Goal: Communication & Community: Answer question/provide support

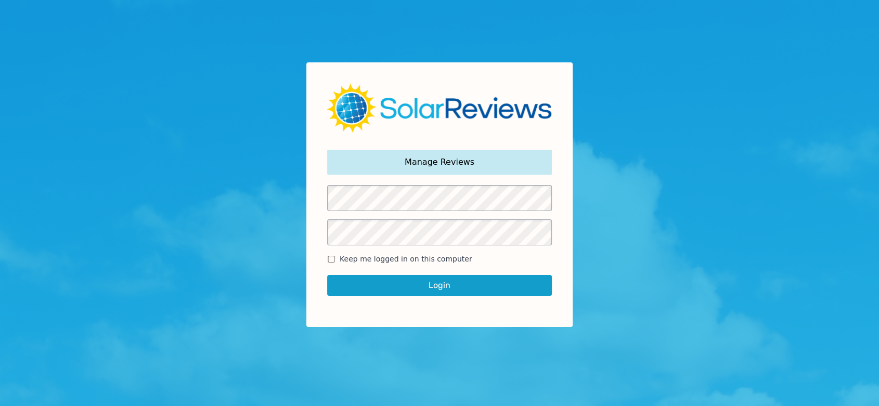
click at [429, 256] on span "Keep me logged in on this computer" at bounding box center [406, 259] width 133 height 11
click at [336, 256] on input "Keep me logged in on this computer" at bounding box center [331, 259] width 8 height 7
checkbox input "true"
click at [416, 281] on button "Login" at bounding box center [439, 285] width 225 height 21
click at [458, 285] on button "Login" at bounding box center [439, 285] width 225 height 21
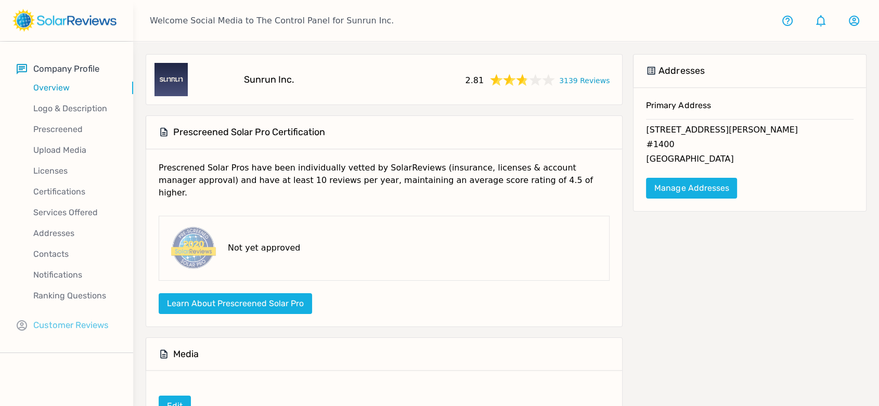
click at [58, 328] on p "Customer Reviews" at bounding box center [70, 325] width 75 height 13
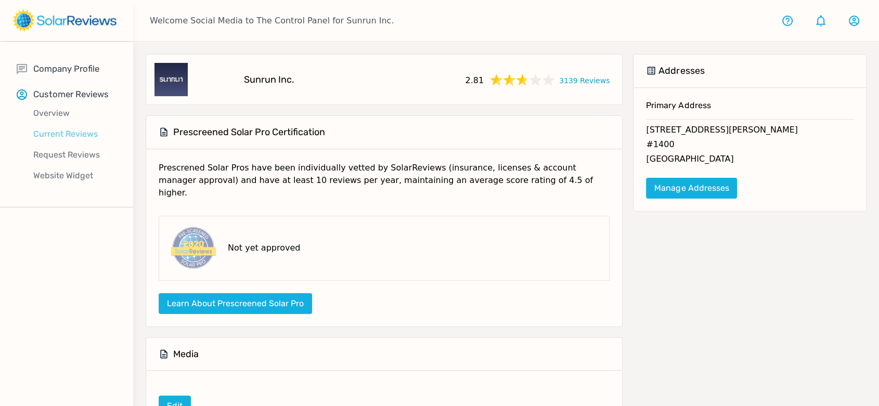
click at [70, 134] on p "Current Reviews" at bounding box center [75, 134] width 117 height 12
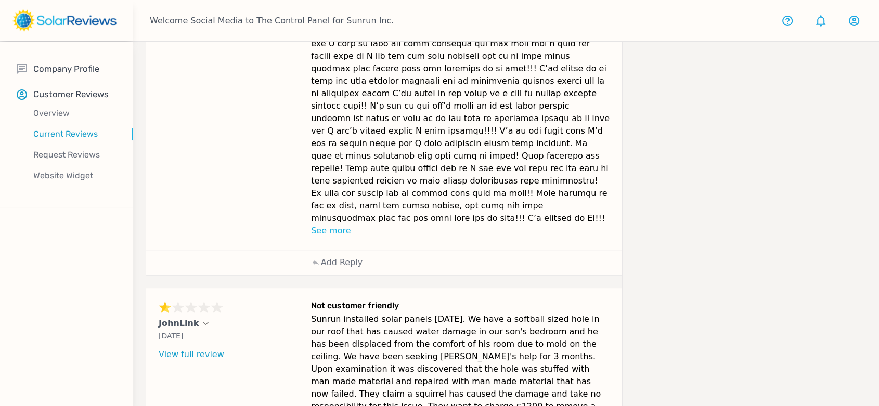
scroll to position [807, 0]
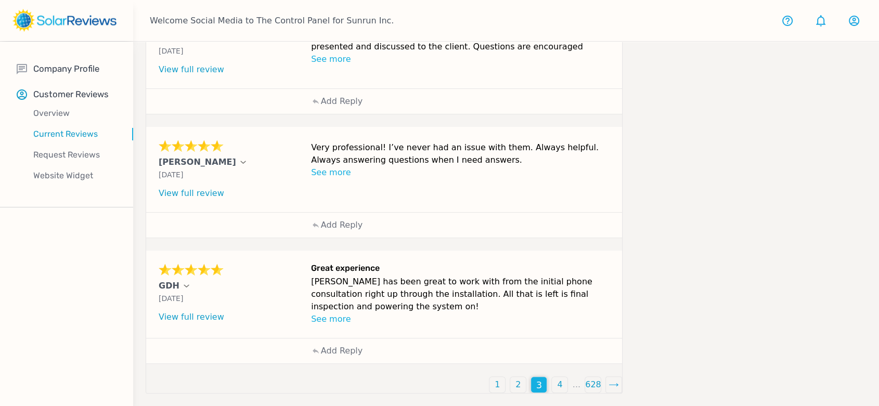
scroll to position [429, 0]
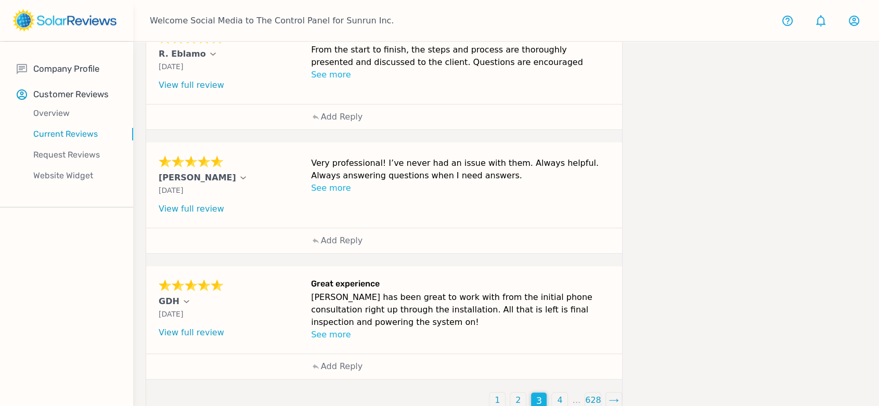
click at [556, 393] on div "4" at bounding box center [560, 401] width 16 height 16
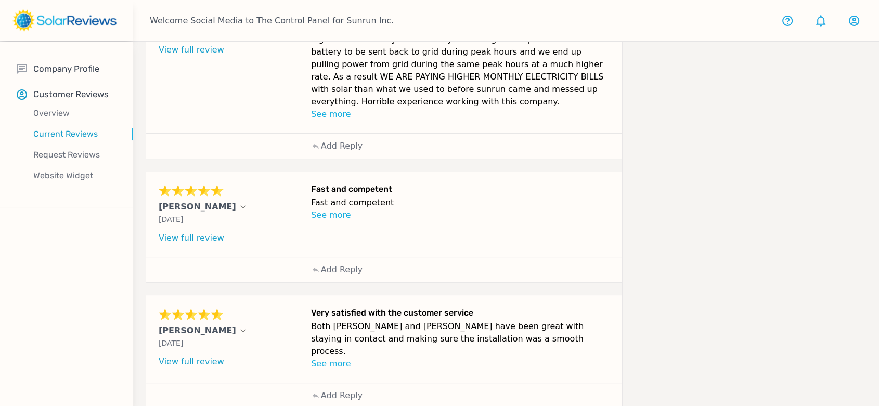
scroll to position [452, 0]
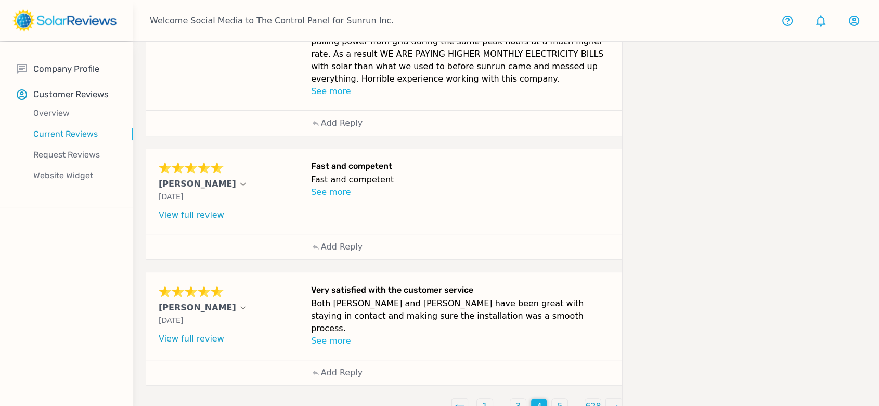
click at [567, 399] on div "5" at bounding box center [560, 407] width 16 height 16
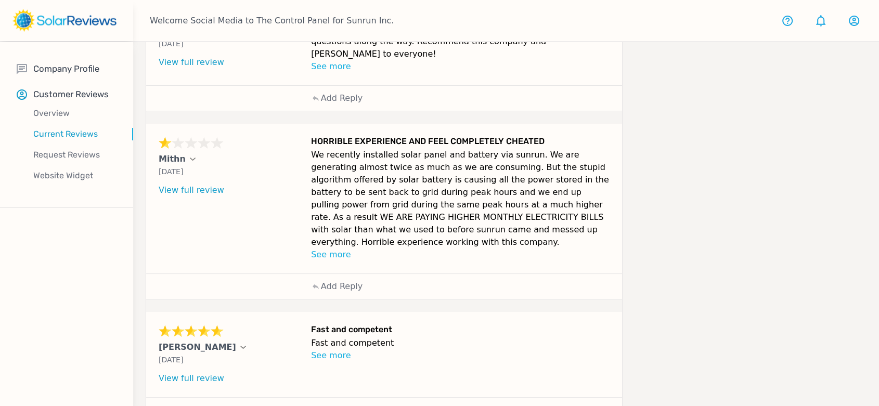
scroll to position [452, 0]
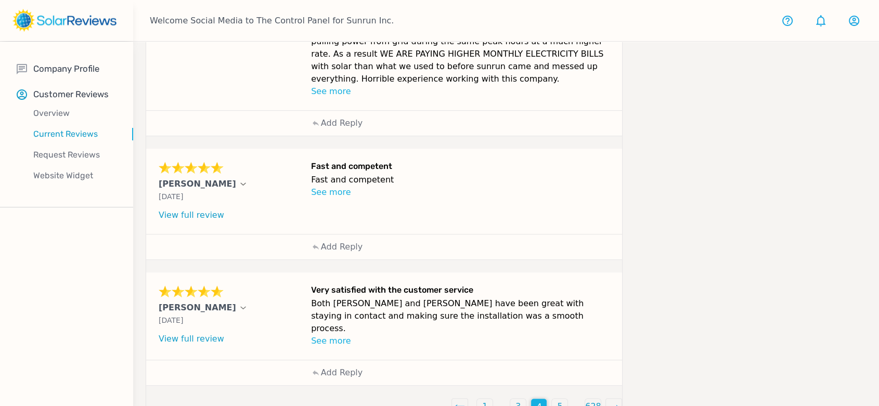
click at [561, 401] on p "5" at bounding box center [559, 407] width 5 height 12
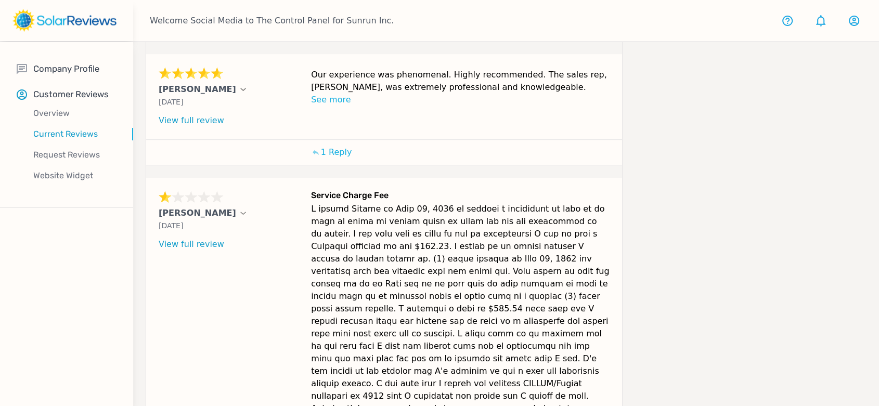
scroll to position [619, 0]
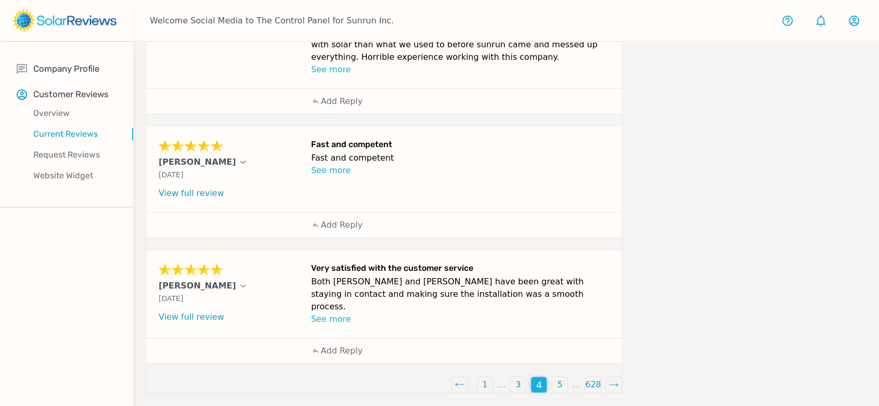
scroll to position [452, 0]
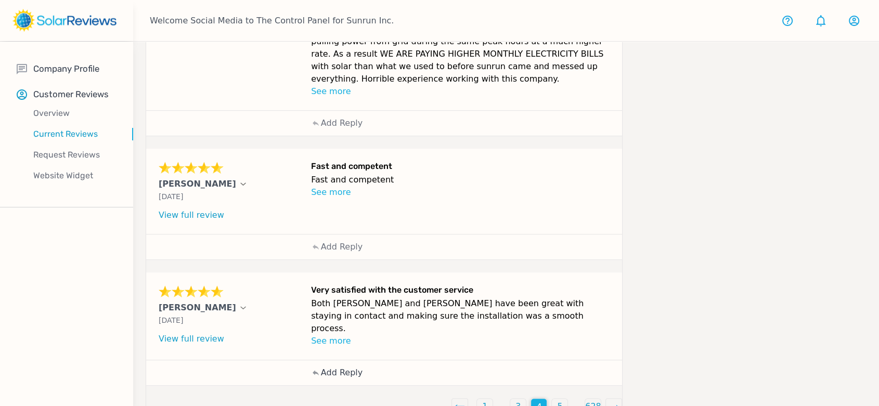
click at [340, 367] on p "Add Reply" at bounding box center [342, 373] width 42 height 12
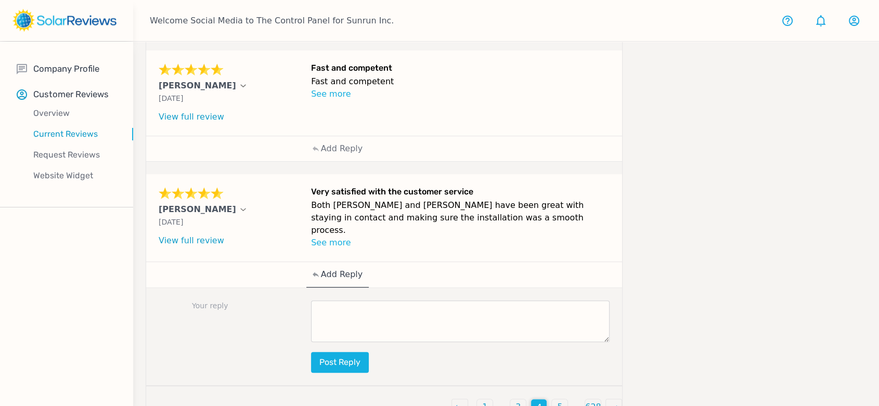
click at [394, 307] on textarea at bounding box center [460, 322] width 299 height 42
click at [475, 301] on textarea at bounding box center [460, 322] width 299 height 42
click at [498, 301] on textarea at bounding box center [460, 322] width 299 height 42
click at [402, 311] on textarea at bounding box center [460, 322] width 299 height 42
paste textarea "Thank you for sharing your positive experience with us, [PERSON_NAME]! We're de…"
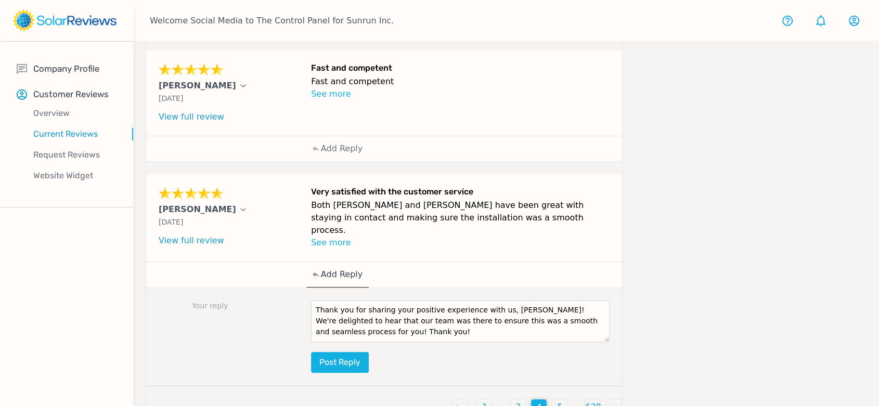
scroll to position [0, 0]
drag, startPoint x: 520, startPoint y: 288, endPoint x: 494, endPoint y: 288, distance: 26.0
click at [494, 301] on textarea "Thank you for sharing your positive experience with us, [PERSON_NAME]! We're de…" at bounding box center [460, 322] width 299 height 42
click at [420, 313] on textarea "Thank you for sharing your positive experience with us, [PERSON_NAME]. We're de…" at bounding box center [460, 322] width 299 height 42
type textarea "Thank you for sharing your positive experience with us, [PERSON_NAME]. We're de…"
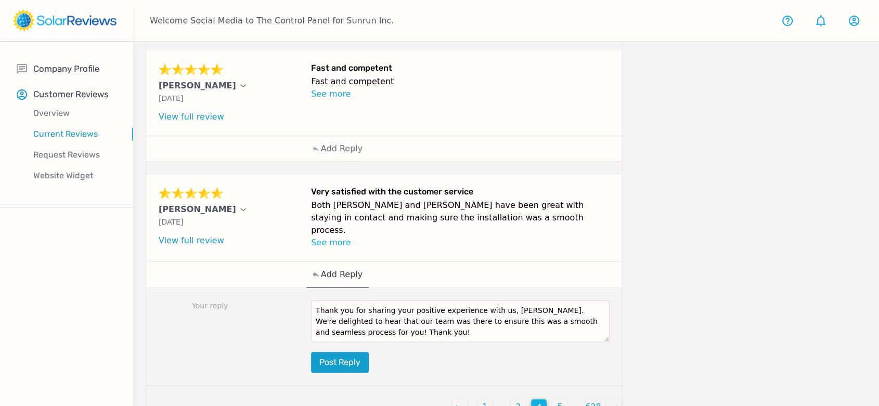
click at [331, 352] on button "Post reply" at bounding box center [340, 362] width 58 height 21
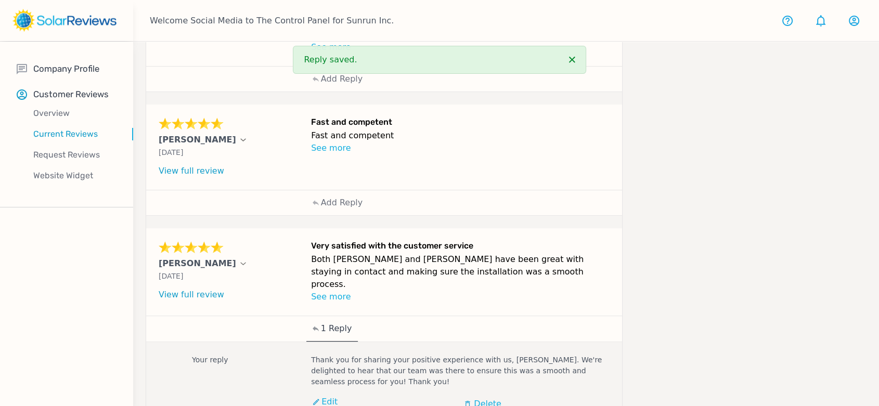
scroll to position [435, 0]
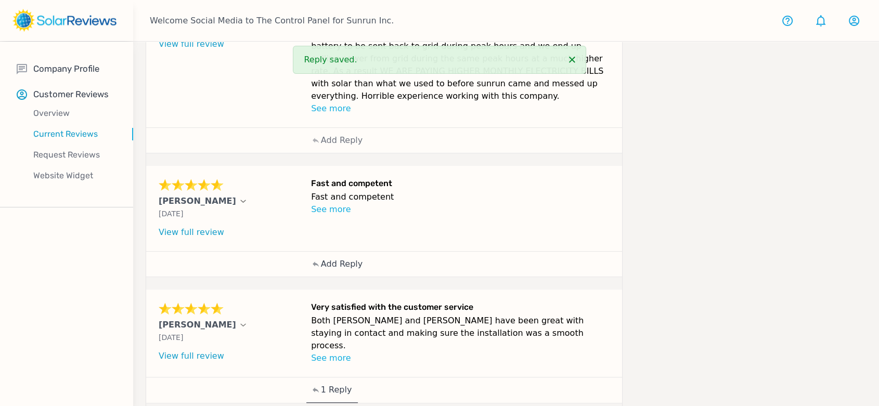
click at [338, 258] on p "Add Reply" at bounding box center [342, 264] width 42 height 12
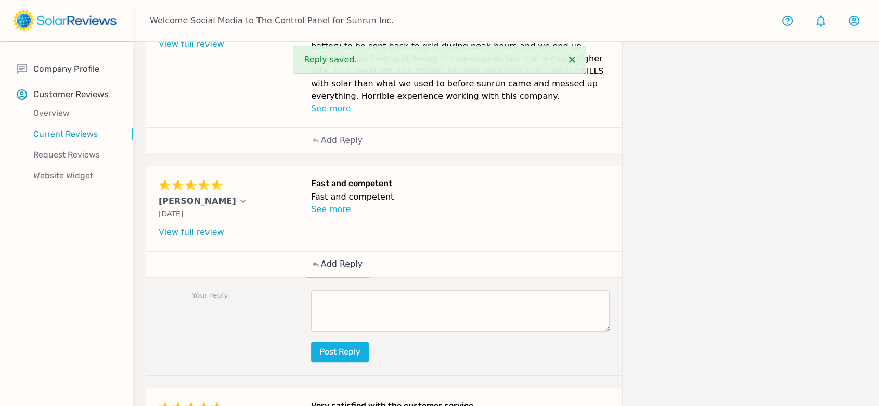
click at [412, 290] on textarea at bounding box center [460, 311] width 299 height 42
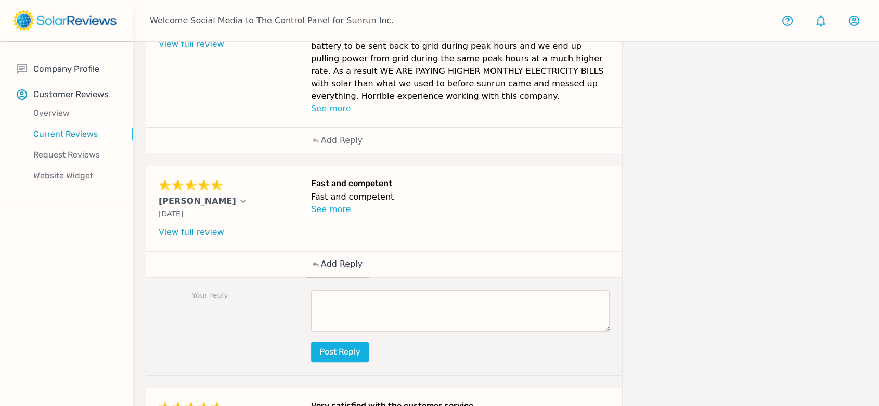
click at [334, 290] on textarea at bounding box center [460, 311] width 299 height 42
paste textarea "We're thrilled you had a good experience, [Customer Name]! We really appreciate…"
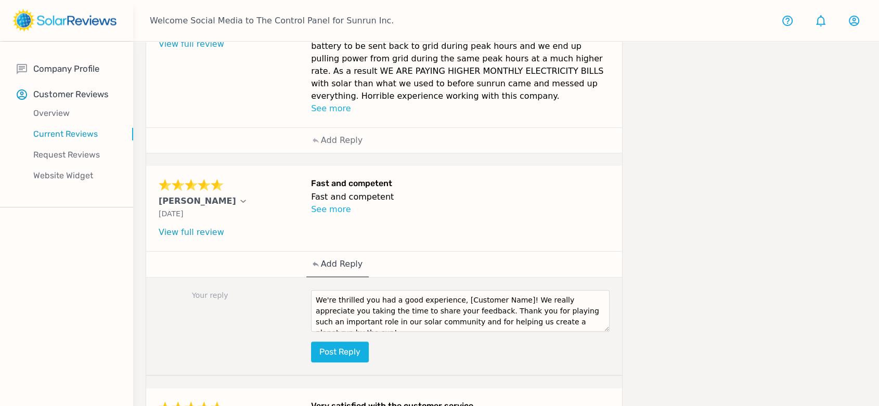
drag, startPoint x: 510, startPoint y: 279, endPoint x: 450, endPoint y: 279, distance: 60.9
click at [450, 290] on textarea "We're thrilled you had a good experience, [Customer Name]! We really appreciate…" at bounding box center [460, 311] width 299 height 42
type textarea "We're thrilled you had a good experience, [PERSON_NAME]! We really appreciate y…"
click at [362, 342] on button "Post reply" at bounding box center [340, 352] width 58 height 21
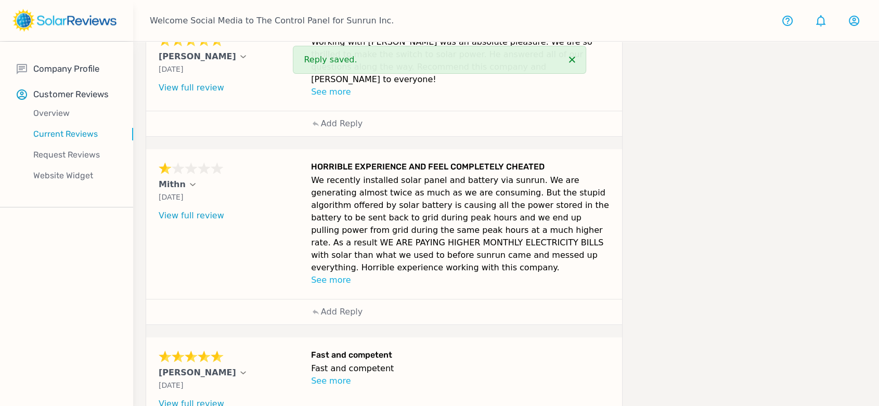
scroll to position [262, 0]
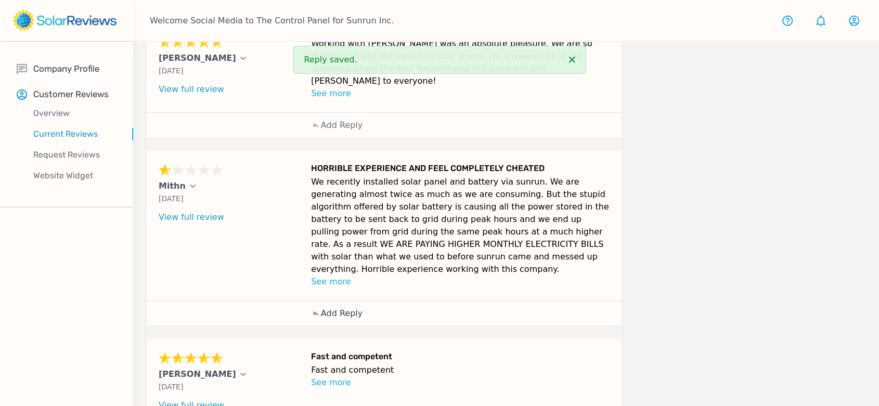
click at [356, 308] on p "Add Reply" at bounding box center [342, 314] width 42 height 12
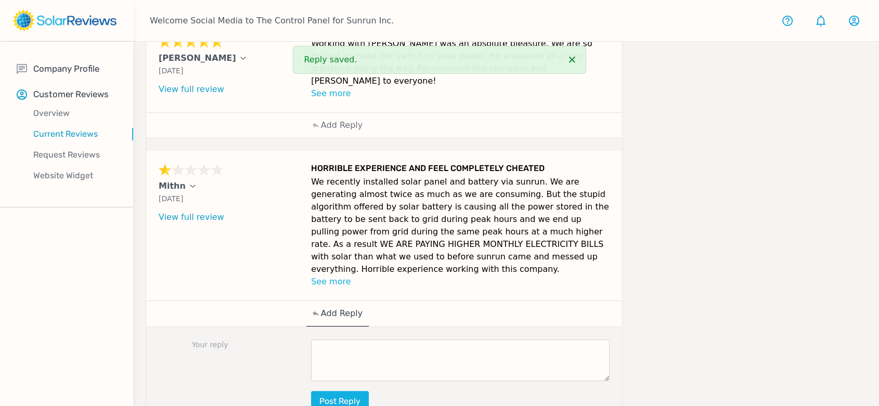
drag, startPoint x: 391, startPoint y: 265, endPoint x: 150, endPoint y: 190, distance: 252.8
click at [150, 190] on div "Mithn [DATE] What type of installation was this? no answer What year was your s…" at bounding box center [384, 226] width 476 height 150
copy div "[DATE] What type of installation was this? no answer What year was your system …"
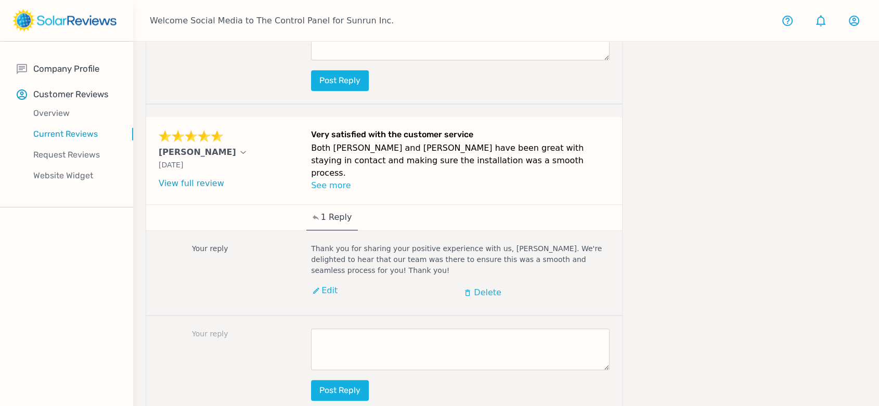
scroll to position [906, 0]
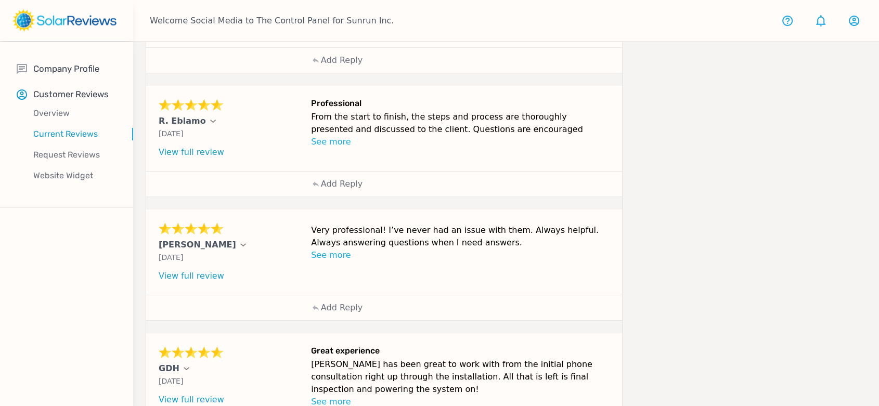
scroll to position [429, 0]
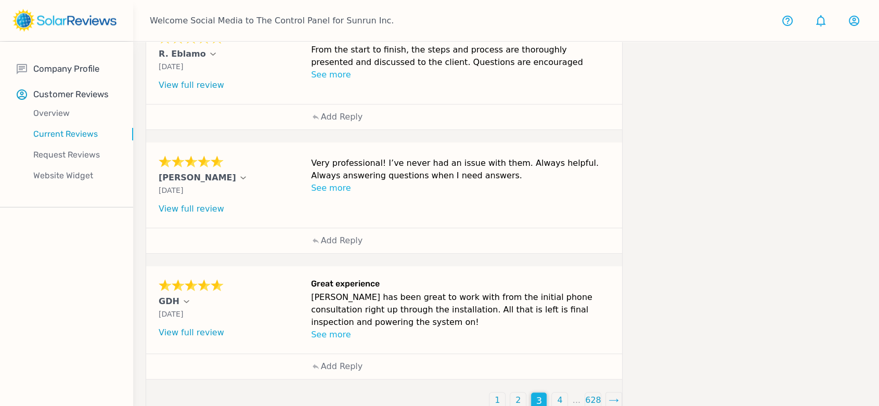
click at [519, 393] on div "2" at bounding box center [518, 401] width 16 height 16
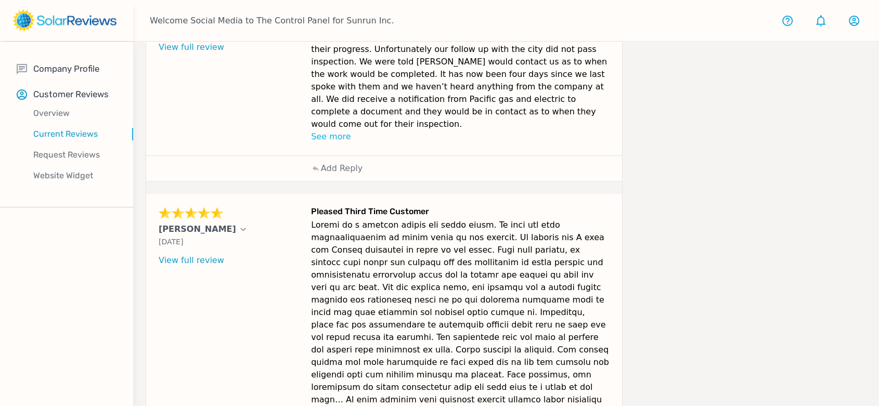
scroll to position [645, 0]
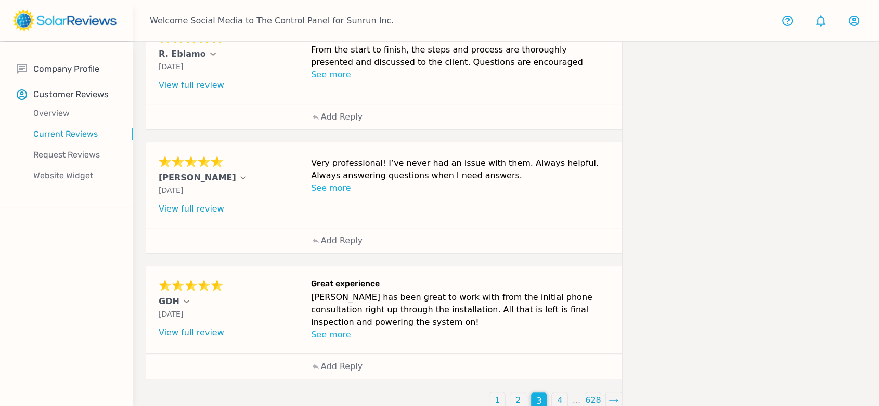
click at [556, 393] on div "4" at bounding box center [560, 401] width 16 height 16
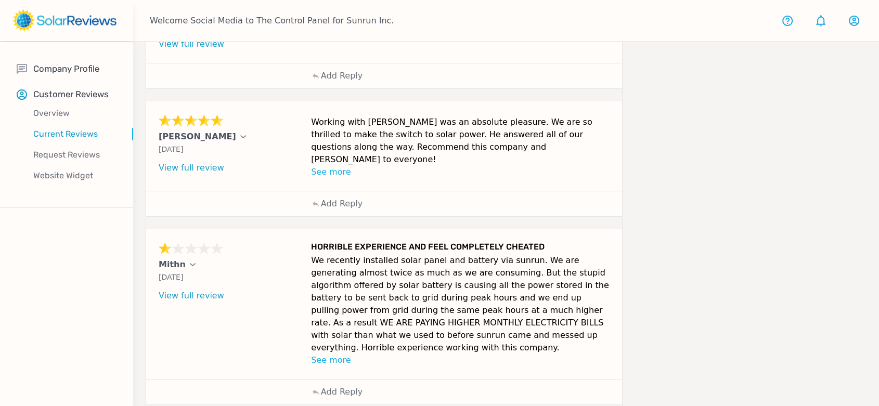
scroll to position [163, 0]
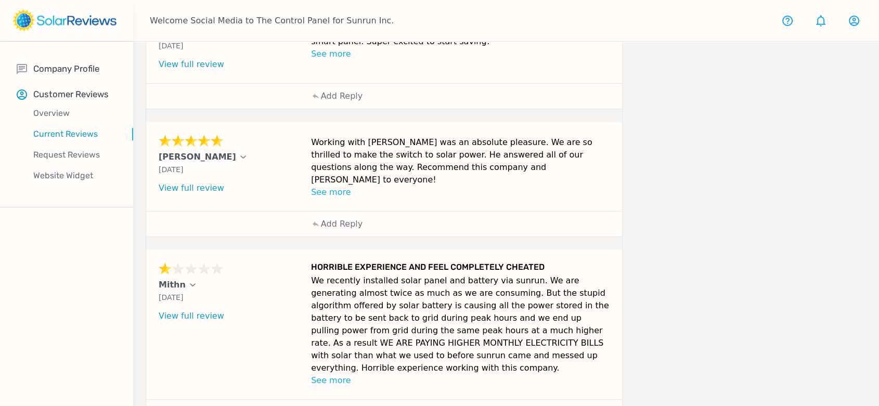
drag, startPoint x: 577, startPoint y: 351, endPoint x: 148, endPoint y: 282, distance: 434.8
click at [148, 282] on div "Mithn [DATE] What type of installation was this? no answer What year was your s…" at bounding box center [384, 325] width 476 height 150
copy div "Mithn [DATE] What type of installation was this? no answer What year was your s…"
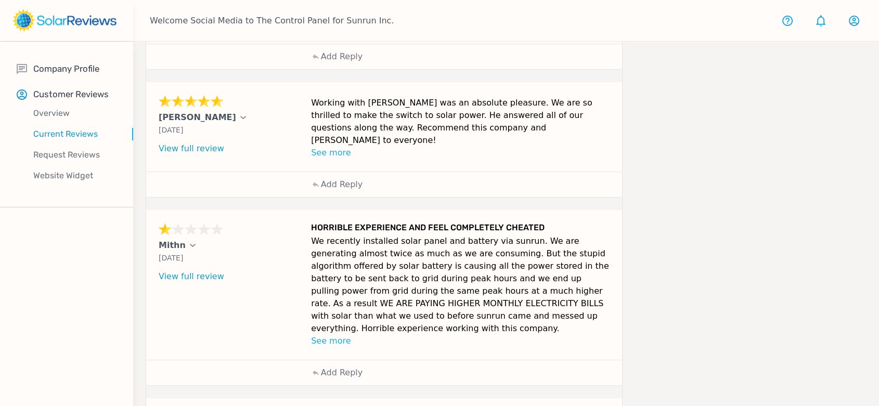
scroll to position [221, 0]
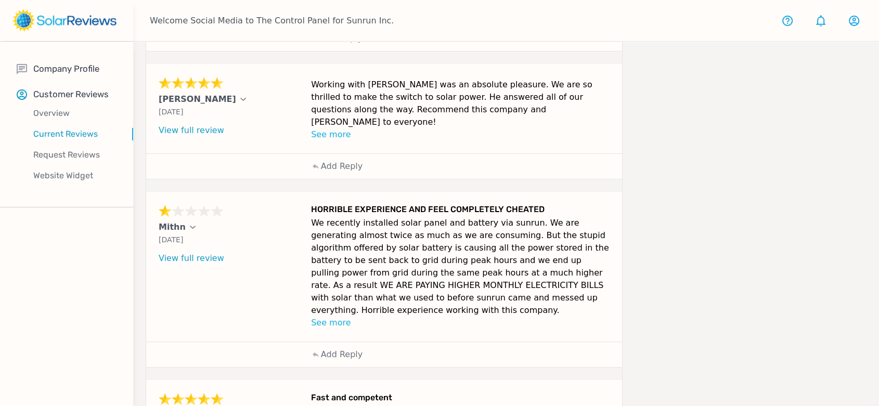
click at [418, 287] on p "We recently installed solar panel and battery via sunrun. We are generating alm…" at bounding box center [460, 267] width 299 height 100
click at [354, 349] on p "Add Reply" at bounding box center [342, 355] width 42 height 12
click at [450, 381] on textarea at bounding box center [460, 402] width 299 height 42
click at [442, 390] on textarea at bounding box center [460, 402] width 299 height 42
paste textarea "We appreciate you taking the time to reach out to [GEOGRAPHIC_DATA]. Typically …"
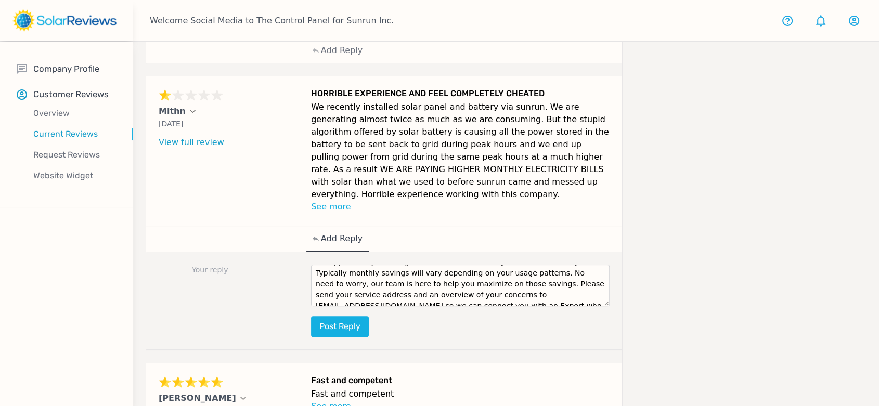
scroll to position [0, 0]
click at [484, 265] on textarea "We appreciate you taking the time to reach out to [GEOGRAPHIC_DATA]. Typically …" at bounding box center [460, 286] width 299 height 42
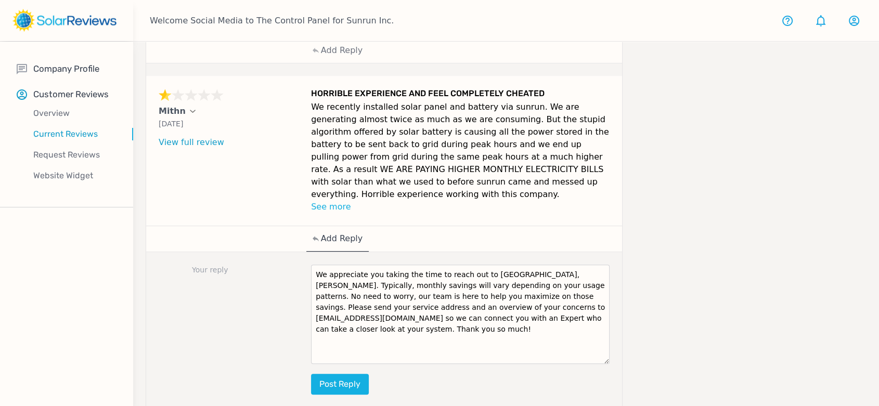
drag, startPoint x: 605, startPoint y: 284, endPoint x: 607, endPoint y: 342, distance: 57.8
click at [607, 342] on textarea "We appreciate you taking the time to reach out to [GEOGRAPHIC_DATA], [PERSON_NA…" at bounding box center [460, 314] width 299 height 99
drag, startPoint x: 503, startPoint y: 307, endPoint x: 309, endPoint y: 258, distance: 200.2
click at [309, 258] on div "Your reply We appreciate you taking the time to reach out to [GEOGRAPHIC_DATA],…" at bounding box center [384, 330] width 476 height 156
type textarea "We appreciate you taking the time to reach out to [GEOGRAPHIC_DATA], [PERSON_NA…"
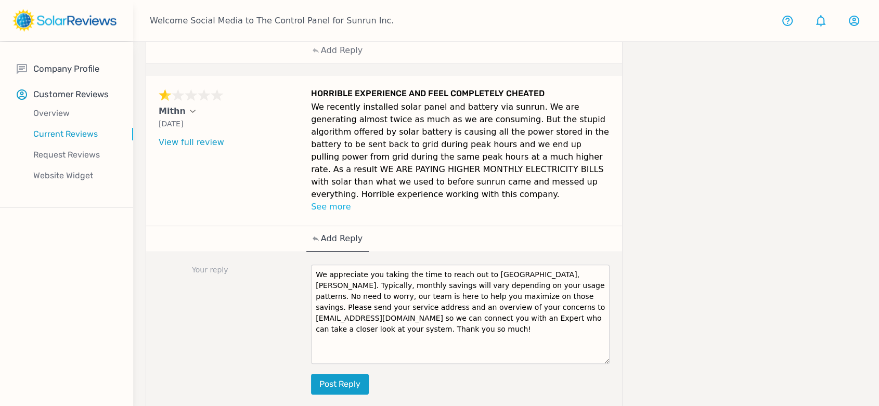
click at [346, 374] on button "Post reply" at bounding box center [340, 384] width 58 height 21
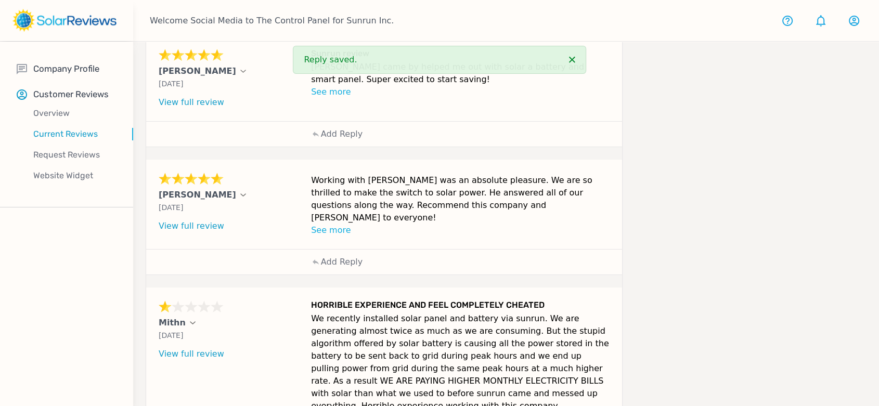
scroll to position [105, 0]
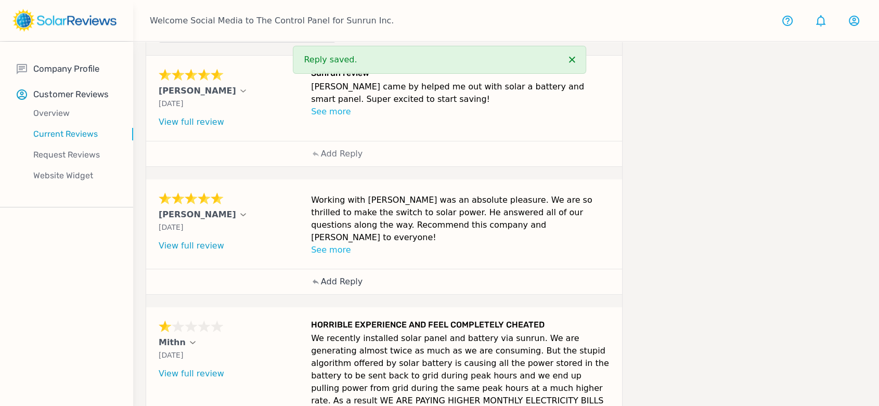
click at [334, 276] on p "Add Reply" at bounding box center [342, 282] width 42 height 12
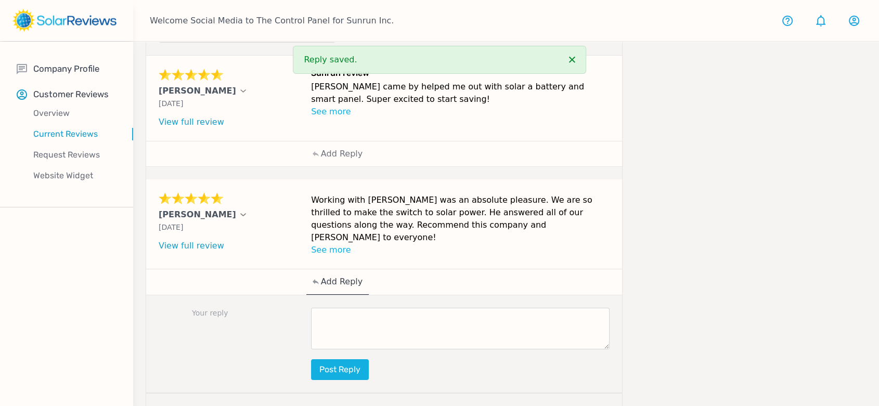
click at [429, 314] on textarea at bounding box center [460, 329] width 299 height 42
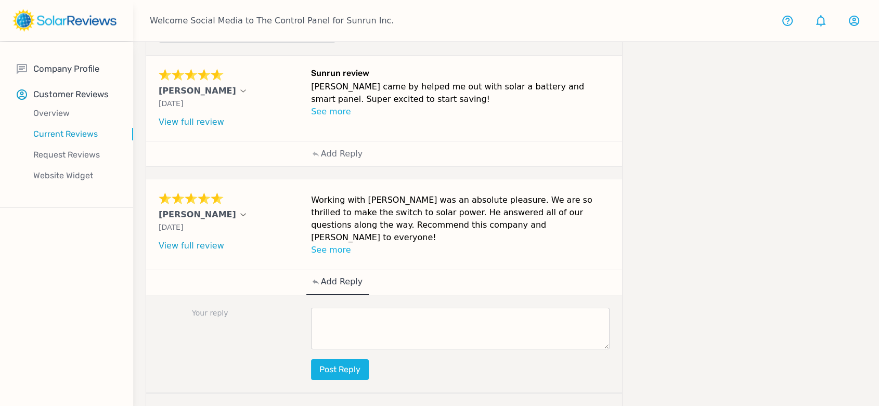
click at [350, 323] on textarea at bounding box center [460, 329] width 299 height 42
paste textarea "Thank you for providing your feedback, [PERSON_NAME]. We’re delighted to hear t…"
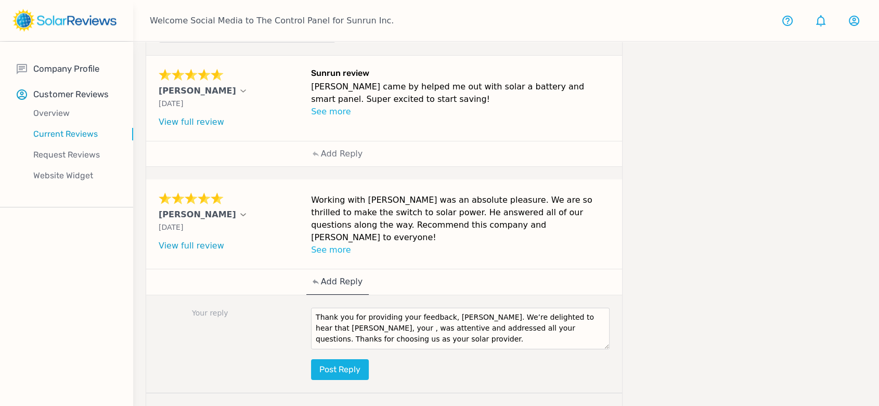
scroll to position [0, 0]
drag, startPoint x: 454, startPoint y: 311, endPoint x: 445, endPoint y: 311, distance: 8.8
click at [445, 311] on textarea "Thank you for providing your feedback, [PERSON_NAME]. We’re delighted to hear t…" at bounding box center [460, 329] width 299 height 42
drag, startPoint x: 593, startPoint y: 308, endPoint x: 570, endPoint y: 308, distance: 22.9
click at [569, 310] on textarea "Thank you for providing your feedback, [PERSON_NAME]. We’re delighted to hear t…" at bounding box center [460, 329] width 299 height 42
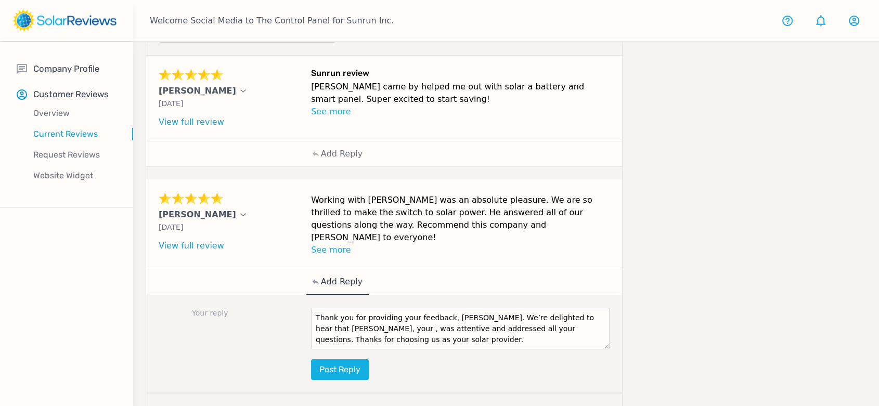
drag, startPoint x: 336, startPoint y: 324, endPoint x: 308, endPoint y: 324, distance: 27.6
click at [308, 324] on div "Your reply Thank you for providing your feedback, [PERSON_NAME]. We’re delighte…" at bounding box center [384, 345] width 476 height 98
click at [375, 341] on textarea "Thank you for providing your feedback, [PERSON_NAME]. We’re delighted to hear t…" at bounding box center [460, 329] width 299 height 42
click at [375, 336] on textarea "Thank you for providing your feedback, [PERSON_NAME]. We’re delighted to hear t…" at bounding box center [460, 329] width 299 height 42
type textarea "Thank you for providing your feedback, [PERSON_NAME]. We’re delighted to hear t…"
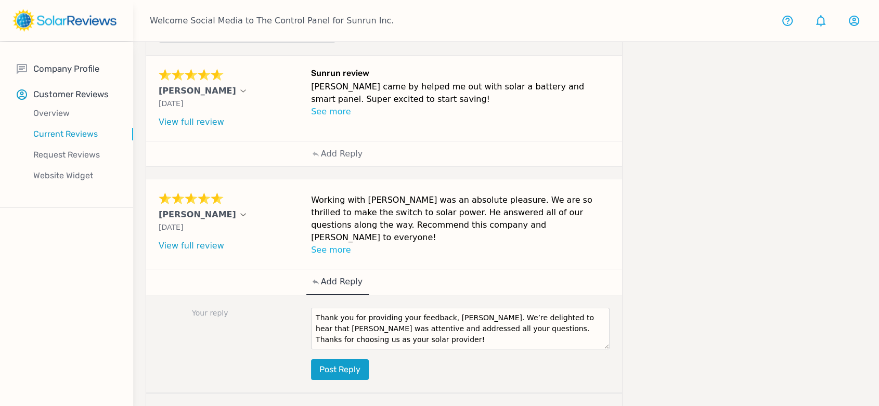
click at [320, 365] on button "Post reply" at bounding box center [340, 370] width 58 height 21
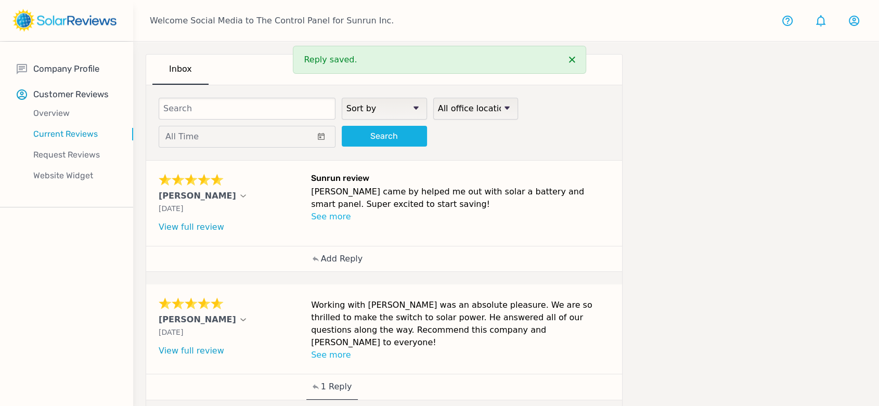
click at [361, 258] on div "Add Reply" at bounding box center [337, 259] width 62 height 25
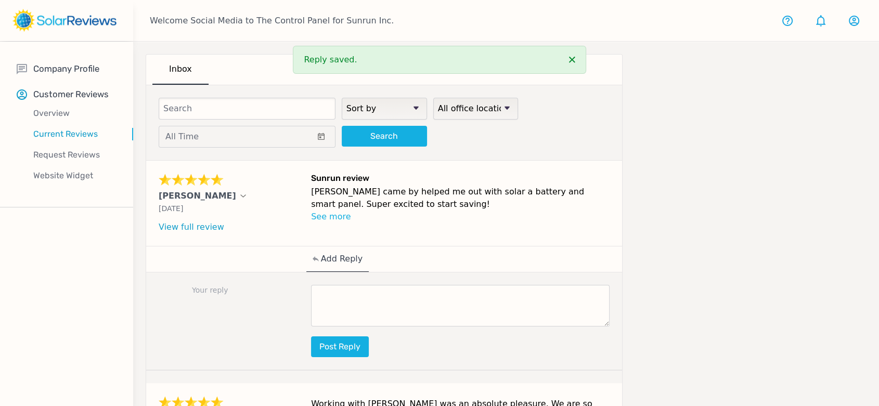
click at [437, 301] on textarea at bounding box center [460, 306] width 299 height 42
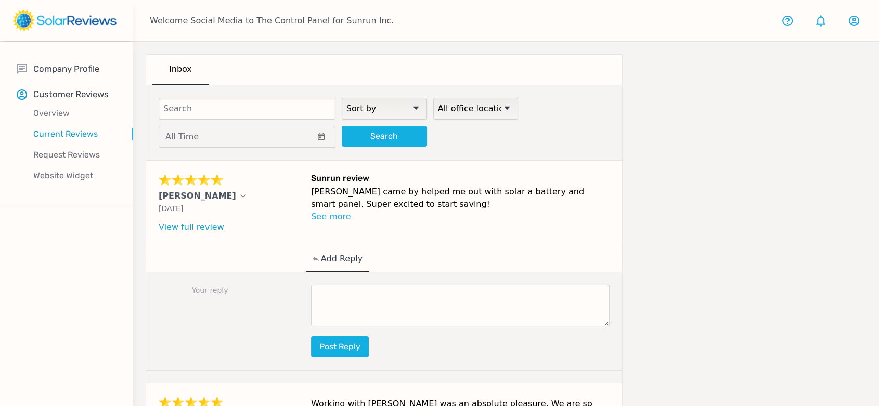
click at [330, 303] on textarea at bounding box center [460, 306] width 299 height 42
paste textarea "Your review brightened our day, [Customer Name]! Thanks for taking the time to …"
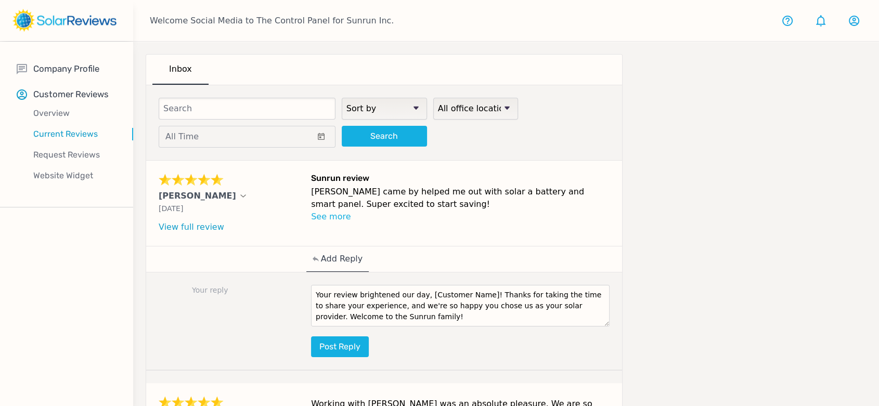
drag, startPoint x: 479, startPoint y: 295, endPoint x: 420, endPoint y: 294, distance: 58.8
click at [420, 294] on textarea "Your review brightened our day, [Customer Name]! Thanks for taking the time to …" at bounding box center [460, 306] width 299 height 42
type textarea "Your review brightened our [PERSON_NAME]! Thanks for taking the time to share y…"
click at [359, 350] on button "Post reply" at bounding box center [340, 347] width 58 height 21
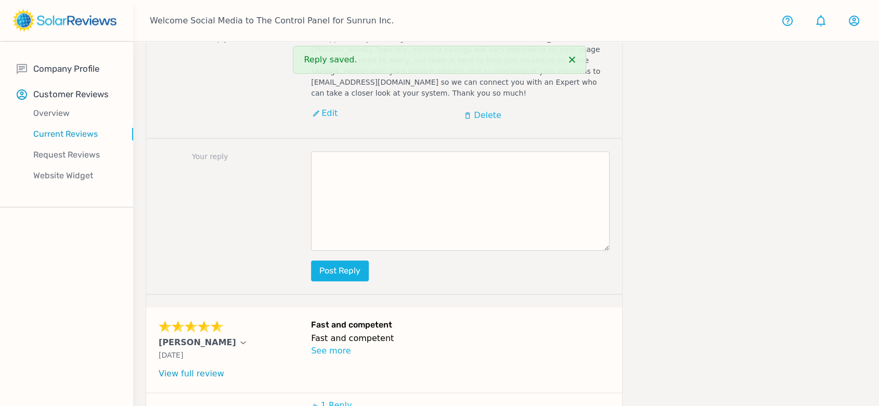
scroll to position [1059, 0]
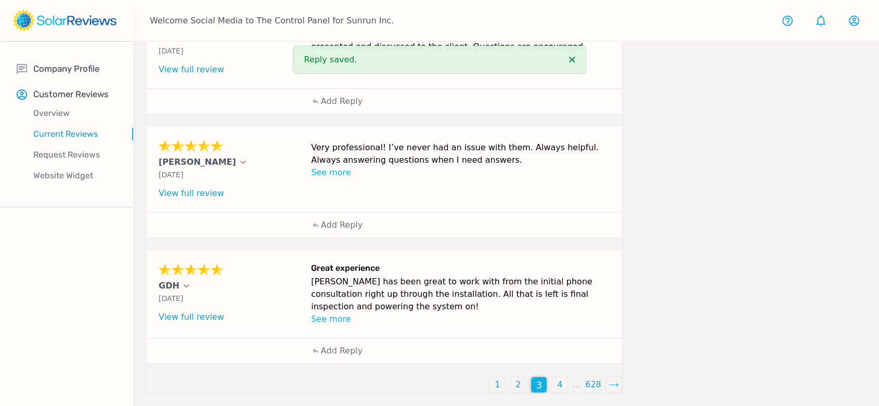
scroll to position [429, 0]
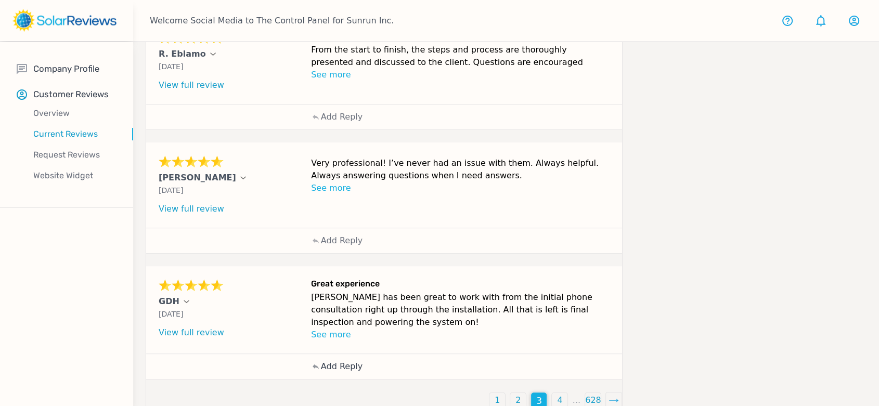
click at [329, 361] on p "Add Reply" at bounding box center [342, 367] width 42 height 12
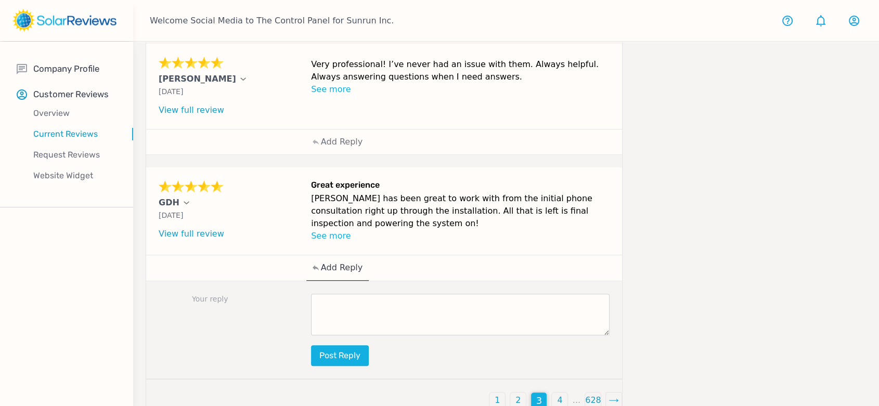
click at [433, 303] on textarea at bounding box center [460, 315] width 299 height 42
click at [438, 307] on textarea at bounding box center [460, 315] width 299 height 42
paste textarea "Thank you so much for your kind words, name. We’re delighted to hear that your …"
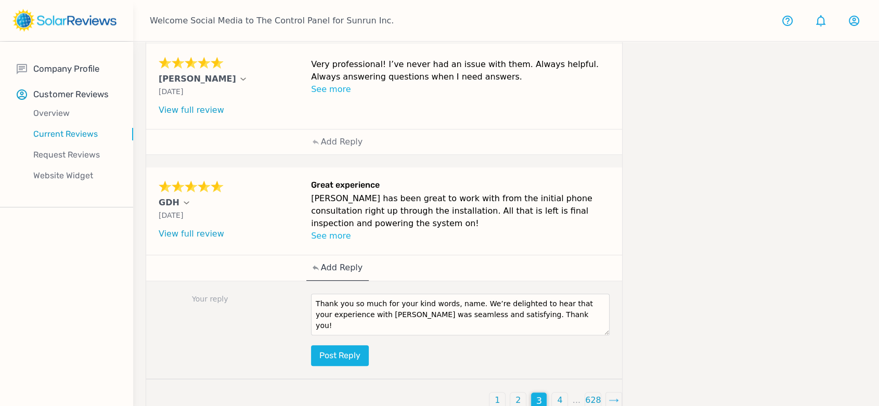
drag, startPoint x: 467, startPoint y: 288, endPoint x: 445, endPoint y: 290, distance: 21.9
click at [445, 294] on textarea "Thank you so much for your kind words, name. We’re delighted to hear that your …" at bounding box center [460, 315] width 299 height 42
drag, startPoint x: 469, startPoint y: 288, endPoint x: 475, endPoint y: 308, distance: 21.1
click at [475, 308] on textarea "Thank you so much for your kind words, GDH1 We’re delighted to hear that your e…" at bounding box center [460, 315] width 299 height 42
click at [465, 294] on textarea "Thank you so much for your kind words, GDH1 We’re delighted to hear that your e…" at bounding box center [460, 315] width 299 height 42
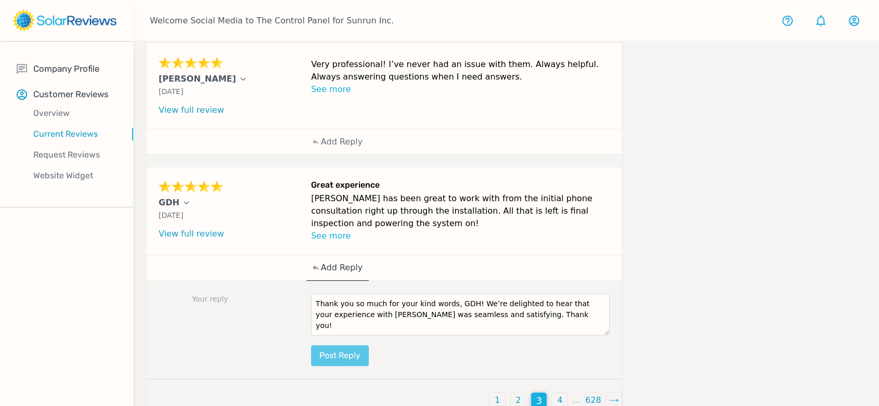
type textarea "Thank you so much for your kind words, GDH! We’re delighted to hear that your e…"
click at [346, 346] on button "Post reply" at bounding box center [340, 356] width 58 height 21
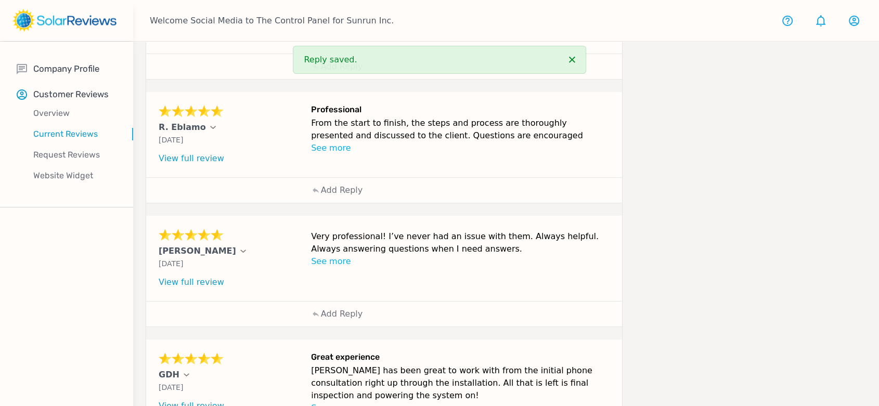
scroll to position [354, 0]
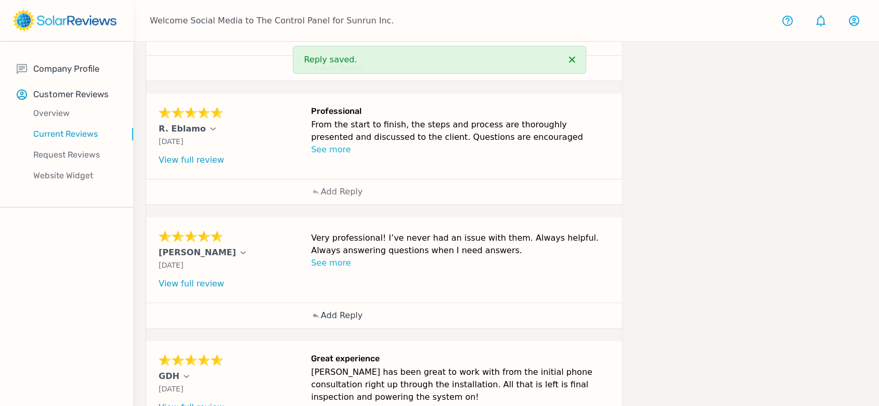
click at [339, 310] on p "Add Reply" at bounding box center [342, 316] width 42 height 12
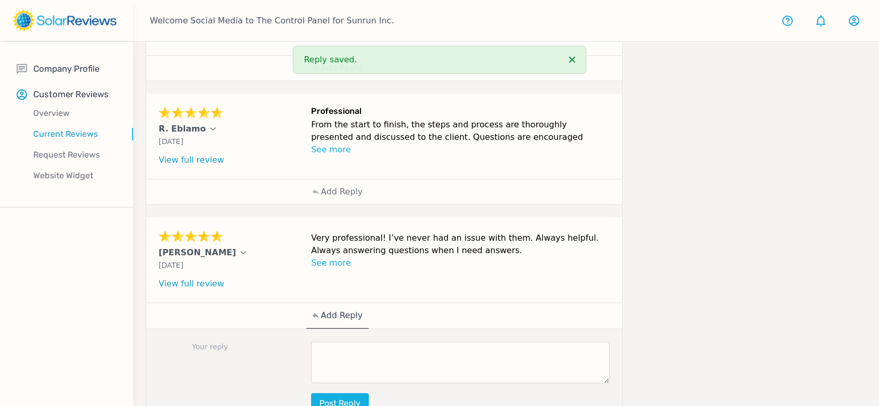
click at [413, 342] on textarea at bounding box center [460, 363] width 299 height 42
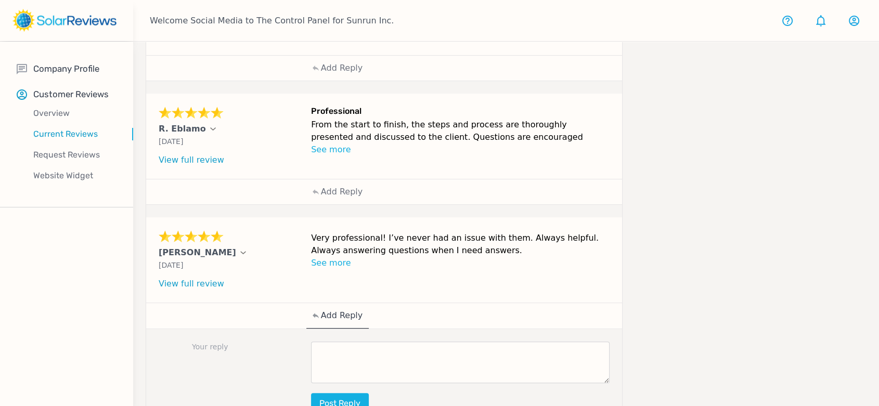
click at [351, 359] on textarea at bounding box center [460, 363] width 299 height 42
paste textarea "Thanks for your review, [Customer Name]! Our goal is to make going solar easy a…"
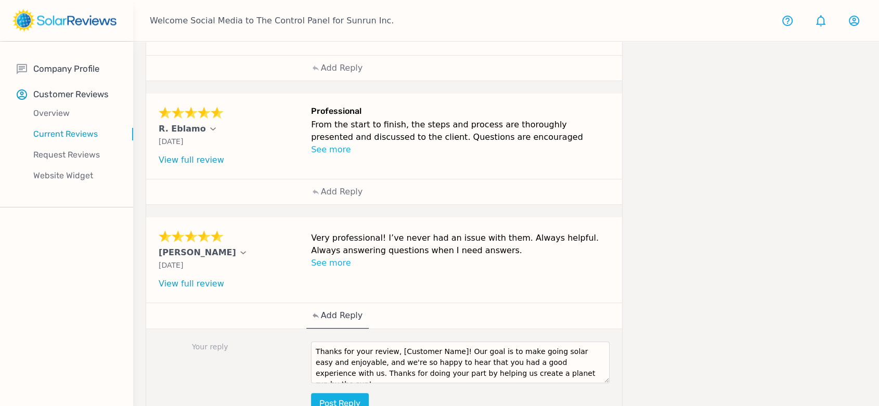
drag, startPoint x: 450, startPoint y: 337, endPoint x: 391, endPoint y: 337, distance: 58.3
click at [391, 342] on textarea "Thanks for your review, [Customer Name]! Our goal is to make going solar easy a…" at bounding box center [460, 363] width 299 height 42
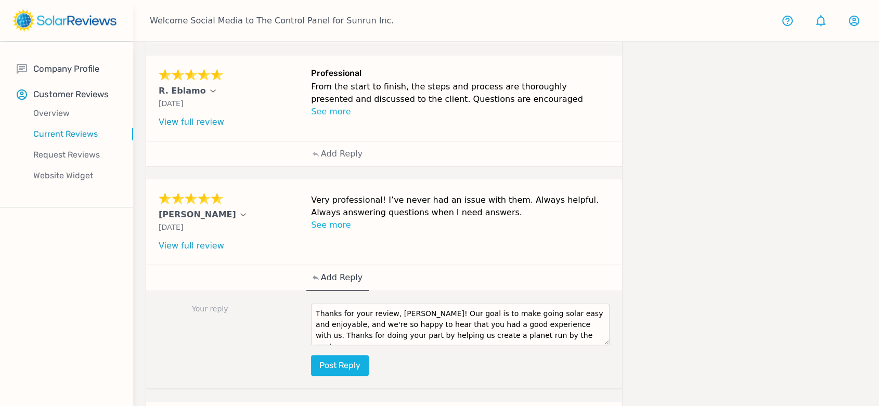
scroll to position [412, 0]
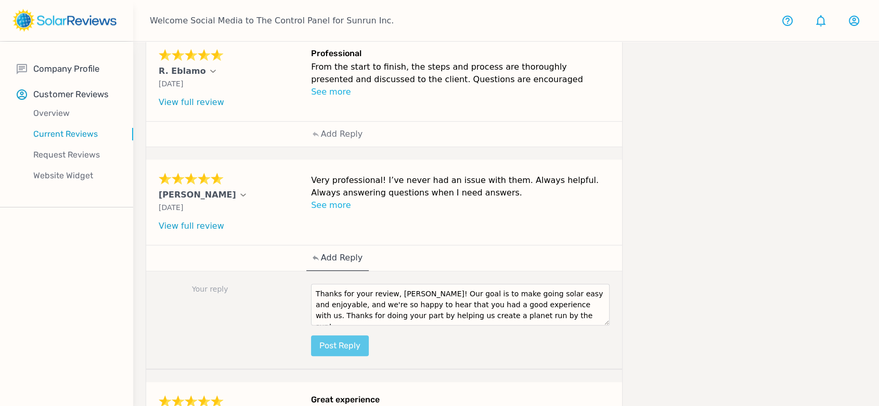
type textarea "Thanks for your review, [PERSON_NAME]! Our goal is to make going solar easy and…"
click at [366, 336] on button "Post reply" at bounding box center [340, 346] width 58 height 21
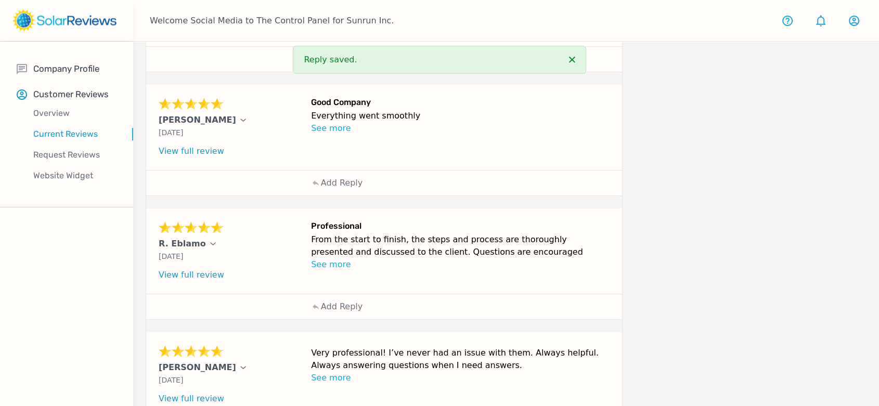
scroll to position [239, 0]
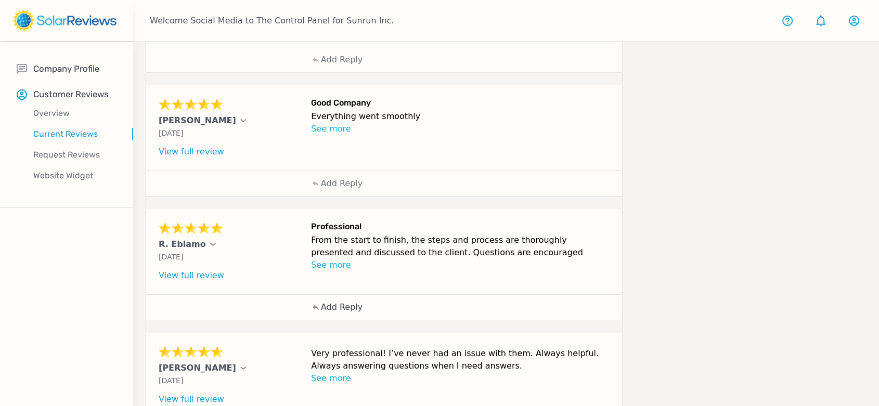
click at [337, 301] on p "Add Reply" at bounding box center [342, 307] width 42 height 12
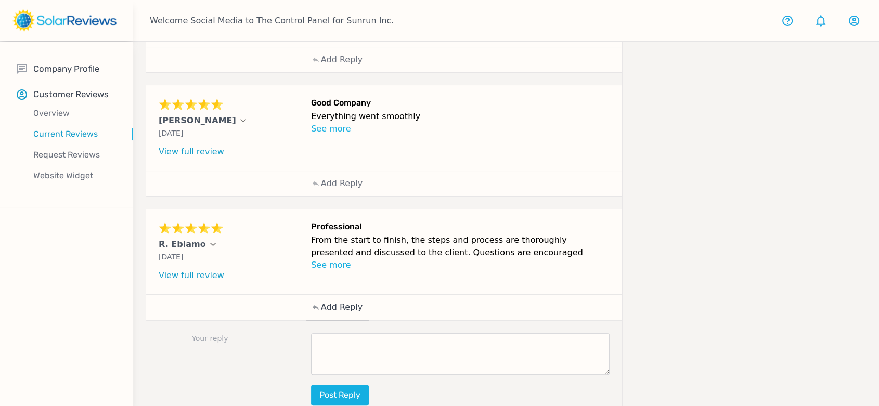
click at [385, 334] on textarea at bounding box center [460, 355] width 299 height 42
click at [434, 338] on textarea at bounding box center [460, 355] width 299 height 42
click at [492, 339] on textarea at bounding box center [460, 355] width 299 height 42
click at [388, 336] on textarea at bounding box center [460, 355] width 299 height 42
paste textarea "Thanks for your review, [Customer Name]! We're so happy to hear that you had a …"
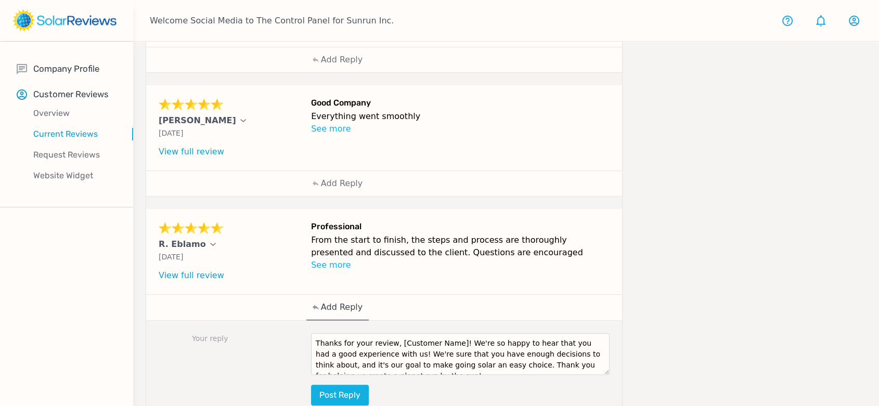
scroll to position [6, 0]
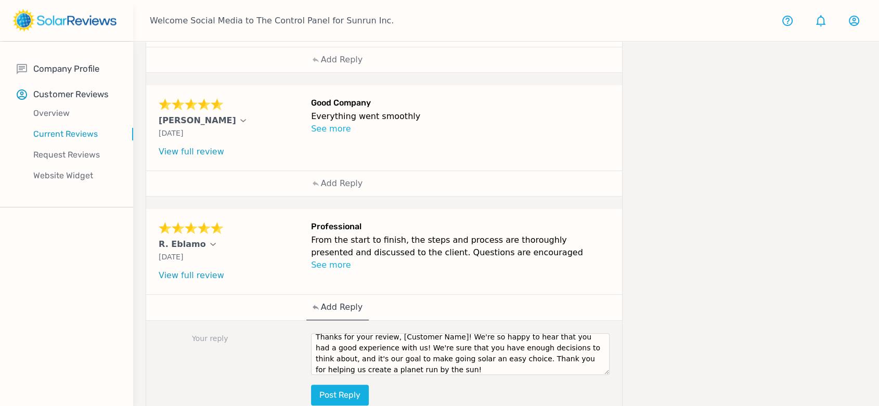
drag, startPoint x: 150, startPoint y: 233, endPoint x: 196, endPoint y: 233, distance: 45.8
click at [196, 233] on div "R. Eblamo [DATE] What type of installation was this? no answer What year was yo…" at bounding box center [384, 251] width 476 height 85
copy p "R. Eblamo"
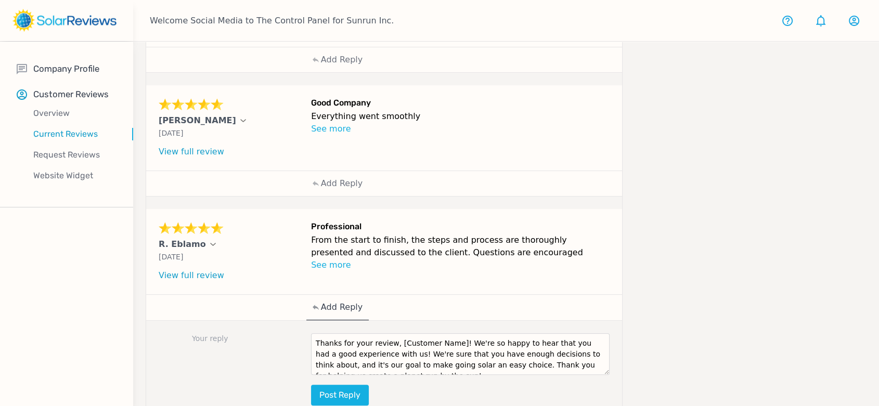
drag, startPoint x: 448, startPoint y: 326, endPoint x: 392, endPoint y: 321, distance: 56.4
click at [392, 334] on textarea "Thanks for your review, [Customer Name]! We're so happy to hear that you had a …" at bounding box center [460, 355] width 299 height 42
paste textarea "R. Eblamo"
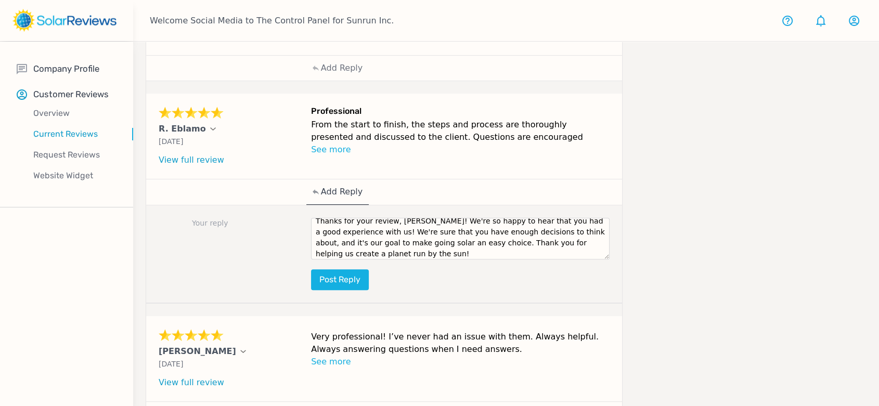
scroll to position [11, 0]
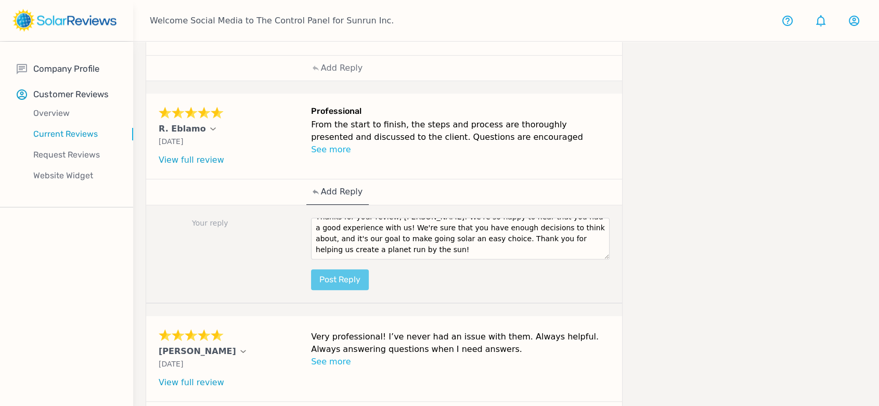
type textarea "Thanks for your review, [PERSON_NAME]! We're so happy to hear that you had a go…"
click at [347, 270] on button "Post reply" at bounding box center [340, 280] width 58 height 21
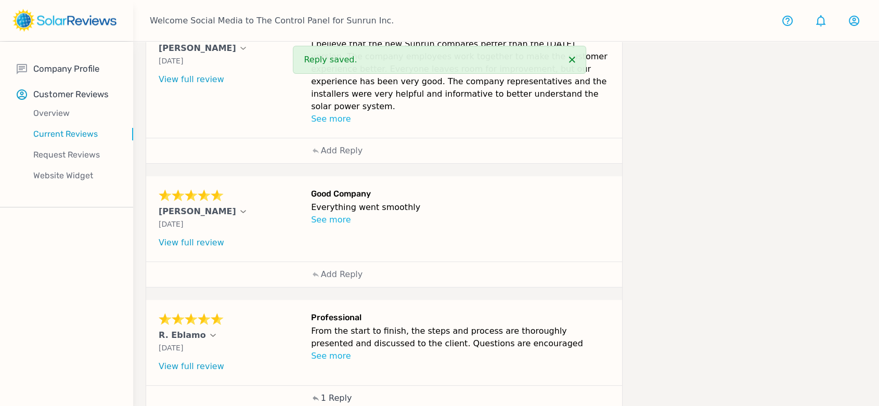
scroll to position [123, 0]
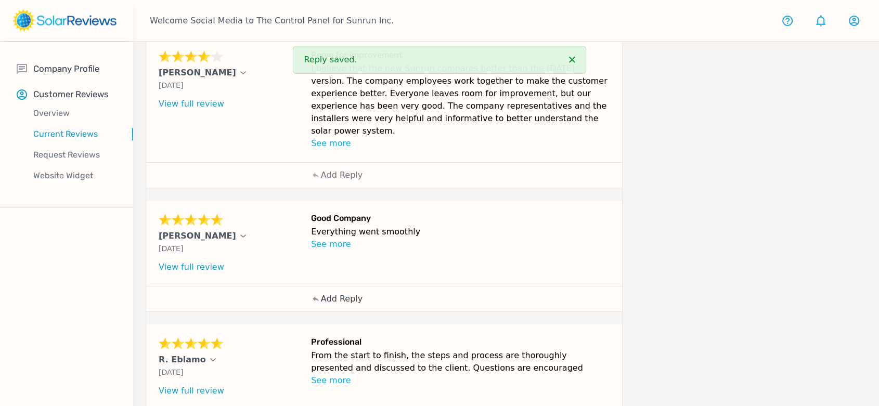
click at [350, 293] on p "Add Reply" at bounding box center [342, 299] width 42 height 12
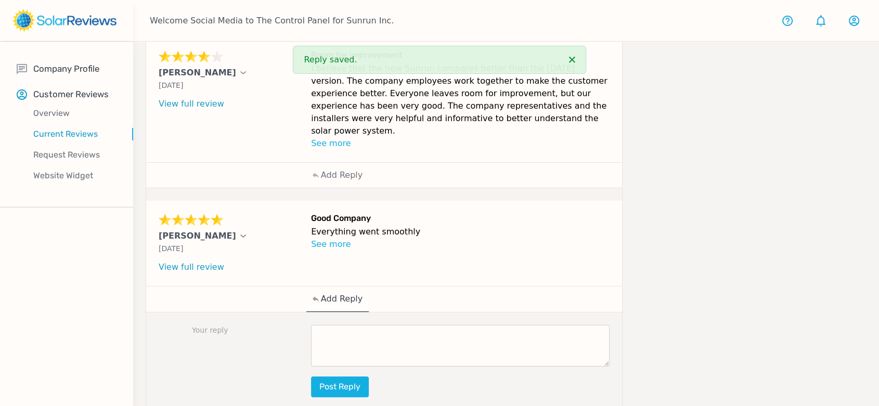
click at [400, 313] on div "Your reply Post reply" at bounding box center [384, 362] width 476 height 98
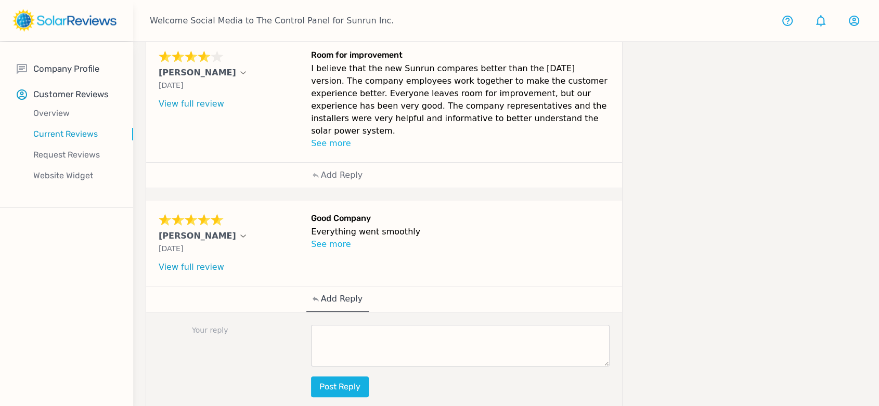
click at [519, 325] on textarea at bounding box center [460, 346] width 299 height 42
click at [366, 325] on textarea at bounding box center [460, 346] width 299 height 42
click at [391, 347] on textarea at bounding box center [460, 346] width 299 height 42
paste textarea "Thank you for sharing your positive experience with us, [PERSON_NAME]! We're de…"
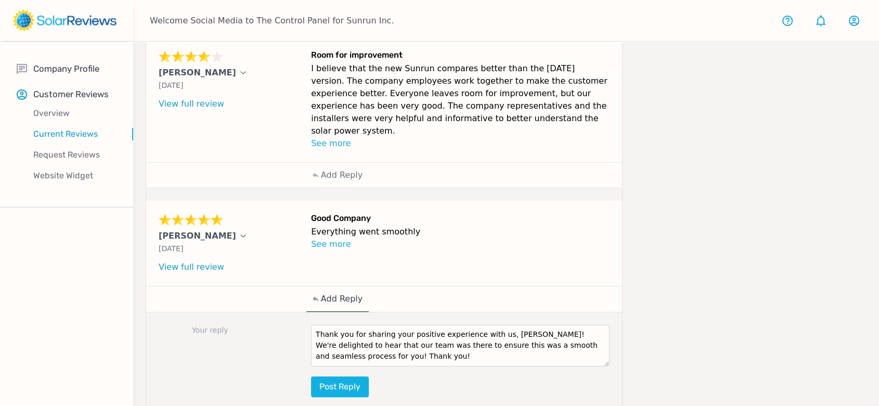
scroll to position [0, 0]
drag, startPoint x: 520, startPoint y: 319, endPoint x: 495, endPoint y: 319, distance: 24.5
click at [495, 325] on textarea "Thank you for sharing your positive experience with us, [PERSON_NAME]! We're de…" at bounding box center [460, 346] width 299 height 42
click at [493, 342] on textarea "Thank you for sharing your positive experience with us, [PERSON_NAME]! We're de…" at bounding box center [460, 346] width 299 height 42
type textarea "Thank you for sharing your positive experience with us, [PERSON_NAME]! We're de…"
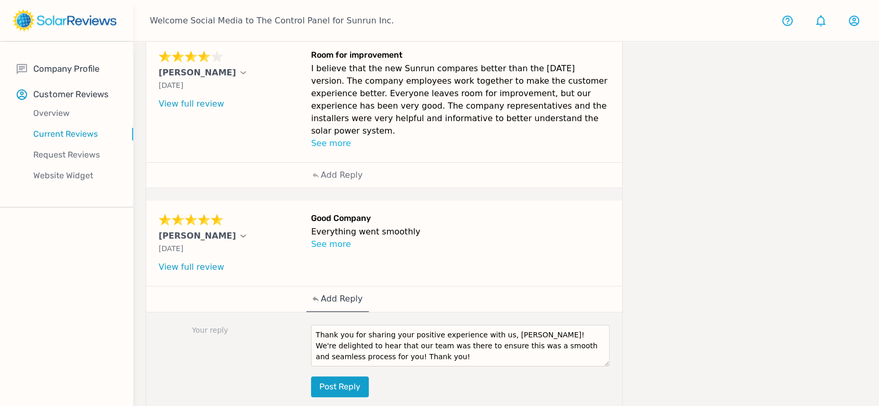
click at [353, 377] on button "Post reply" at bounding box center [340, 387] width 58 height 21
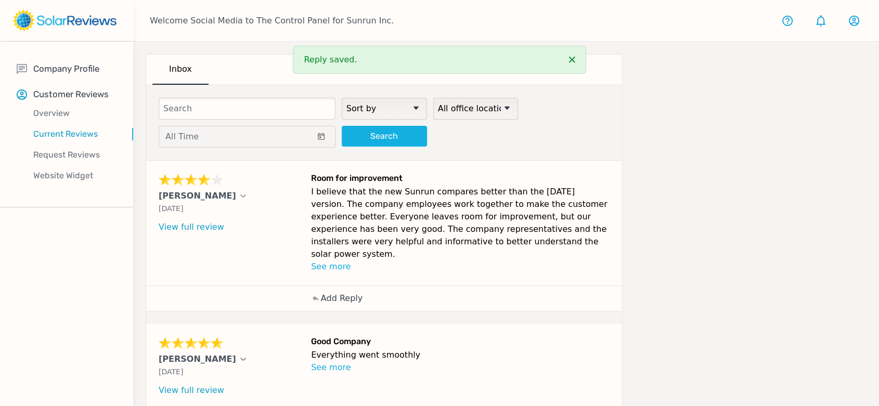
click at [337, 292] on p "Add Reply" at bounding box center [342, 298] width 42 height 12
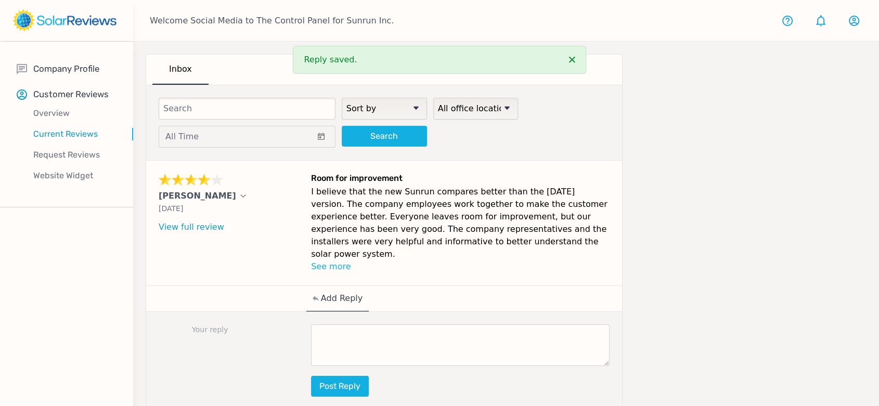
click at [467, 330] on textarea at bounding box center [460, 346] width 299 height 42
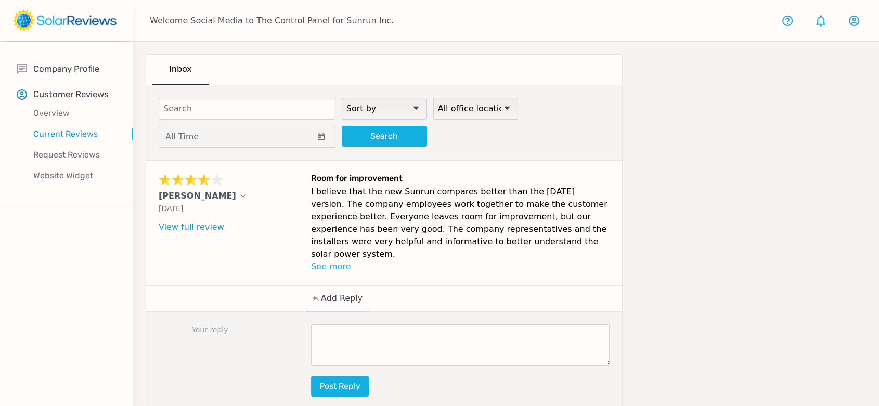
click at [491, 325] on textarea at bounding box center [460, 346] width 299 height 42
click at [439, 325] on textarea at bounding box center [460, 346] width 299 height 42
paste textarea "Thank you for sharing your positive experience with us, [PERSON_NAME]! We're de…"
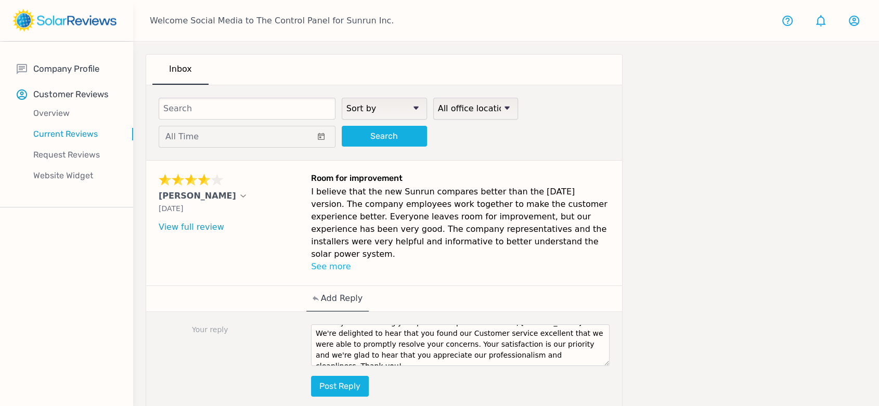
scroll to position [22, 0]
click at [542, 336] on textarea "Thank you for sharing your positive experience with us, [PERSON_NAME]! We're de…" at bounding box center [460, 346] width 299 height 42
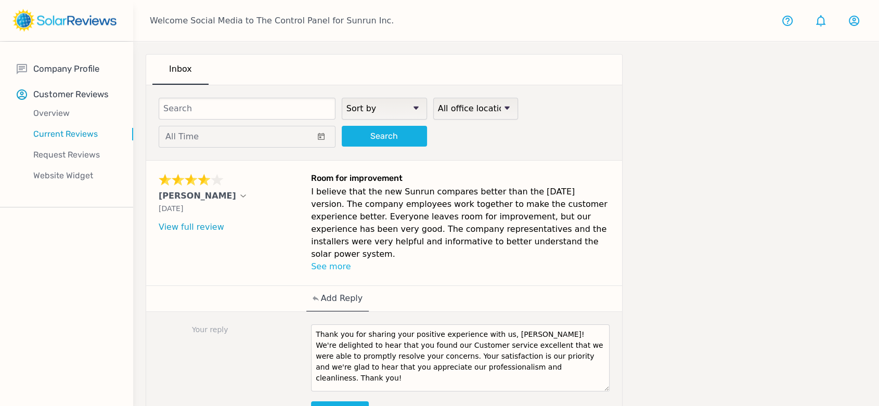
scroll to position [0, 0]
drag, startPoint x: 607, startPoint y: 346, endPoint x: 583, endPoint y: 376, distance: 38.5
click at [599, 389] on textarea "Thank you for sharing your positive experience with us, [PERSON_NAME]! We're de…" at bounding box center [460, 368] width 299 height 86
drag, startPoint x: 518, startPoint y: 319, endPoint x: 493, endPoint y: 322, distance: 25.1
click at [493, 325] on textarea "Thank you for sharing your positive experience with us, [PERSON_NAME]! We're de…" at bounding box center [460, 367] width 299 height 84
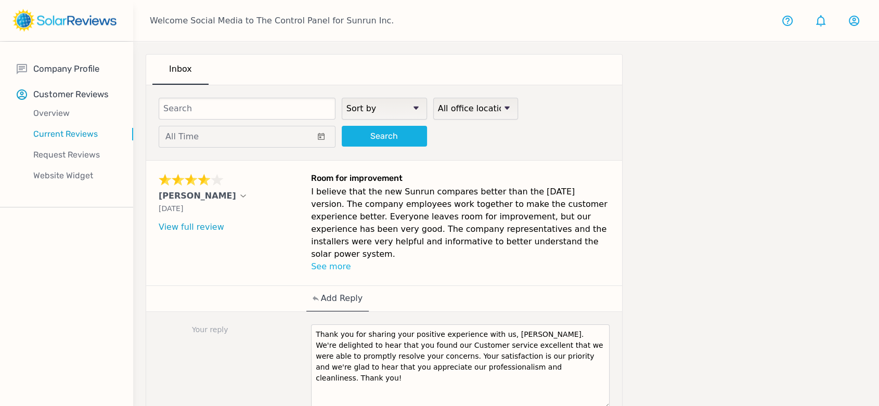
click at [521, 374] on textarea "Thank you for sharing your positive experience with us, [PERSON_NAME]. We're de…" at bounding box center [460, 367] width 299 height 84
type textarea "Thank you for sharing your positive experience with us, [PERSON_NAME]. We're de…"
drag, startPoint x: 492, startPoint y: 356, endPoint x: 284, endPoint y: 323, distance: 210.8
click at [283, 323] on div "Your reply Thank you for sharing your positive experience with us, [PERSON_NAME…" at bounding box center [384, 382] width 476 height 141
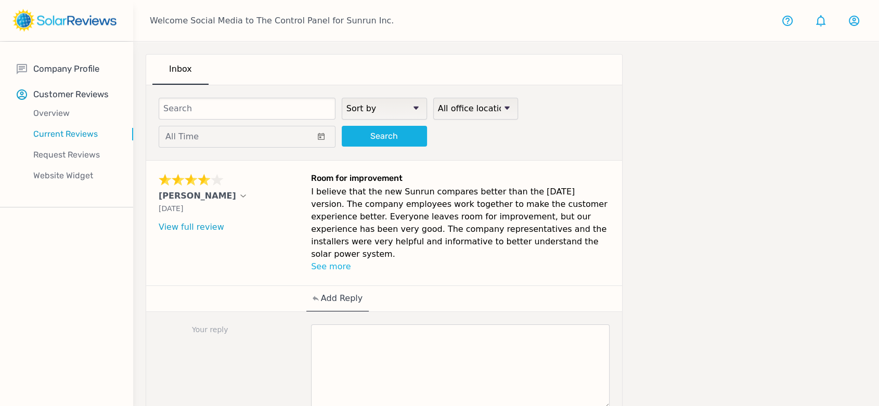
click at [358, 325] on textarea at bounding box center [460, 367] width 299 height 84
paste textarea "We're thrilled you had a good experience, [Customer Name]! We really appreciate…"
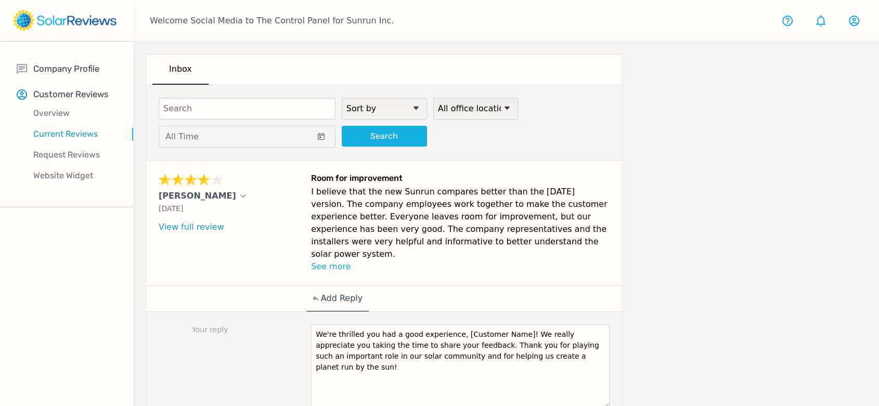
drag, startPoint x: 509, startPoint y: 320, endPoint x: 453, endPoint y: 323, distance: 56.3
click at [453, 325] on textarea "We're thrilled you had a good experience, [Customer Name]! We really appreciate…" at bounding box center [460, 367] width 299 height 84
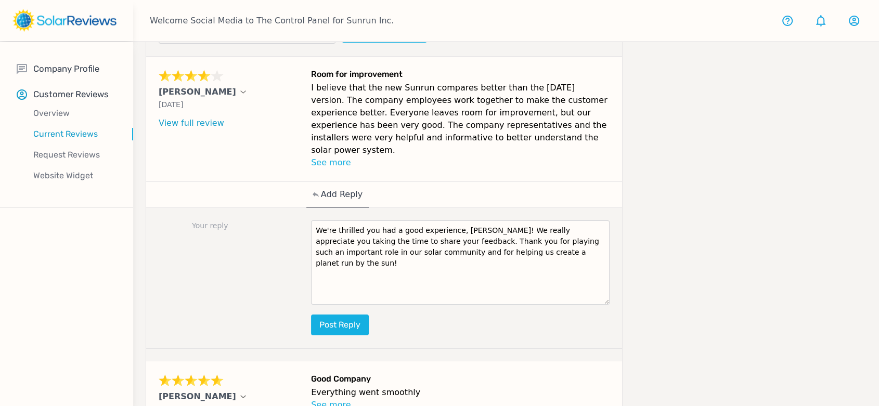
scroll to position [116, 0]
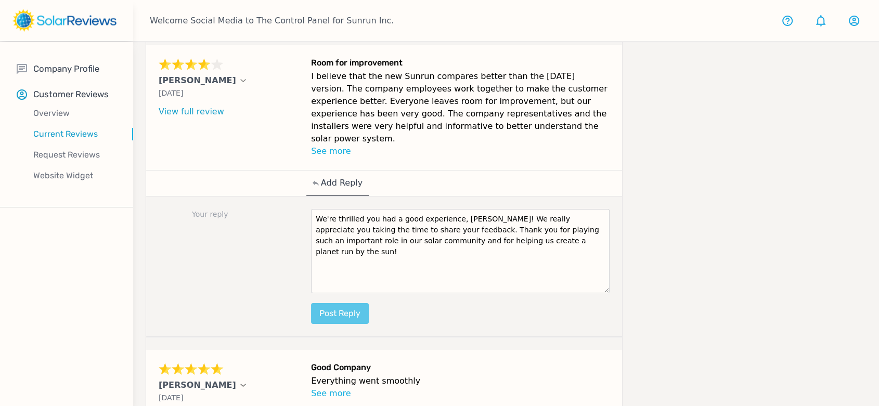
type textarea "We're thrilled you had a good experience, [PERSON_NAME]! We really appreciate y…"
click at [349, 306] on button "Post reply" at bounding box center [340, 313] width 58 height 21
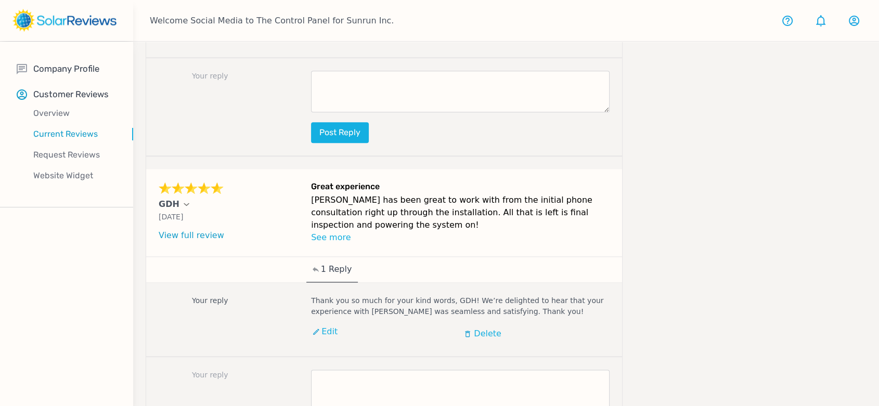
scroll to position [1366, 0]
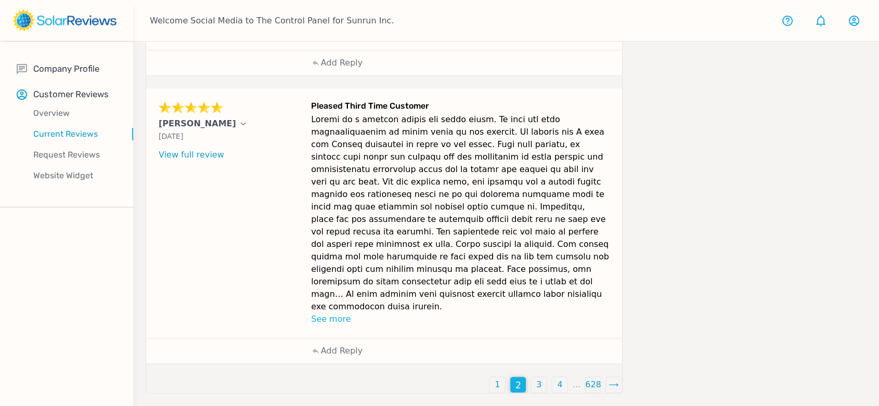
scroll to position [645, 0]
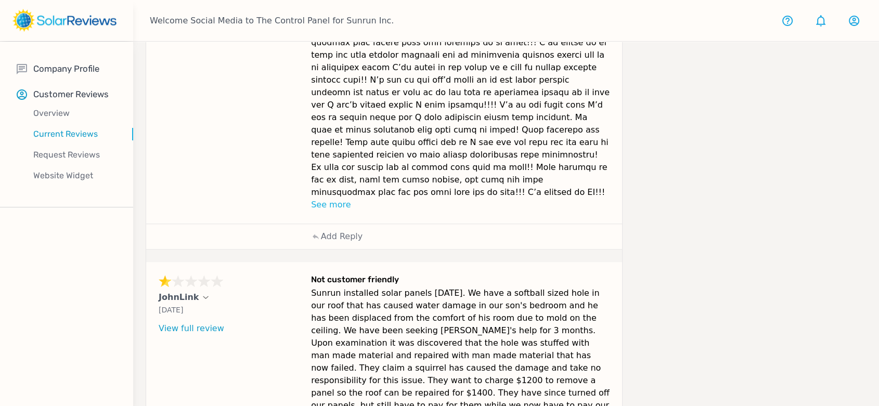
scroll to position [807, 0]
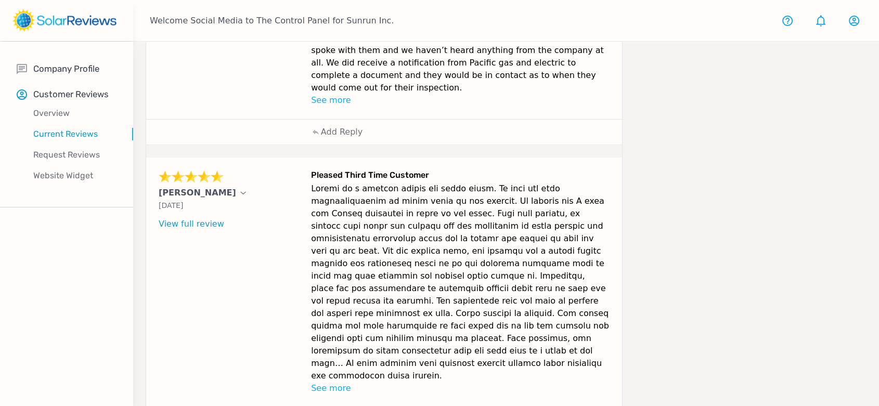
scroll to position [645, 0]
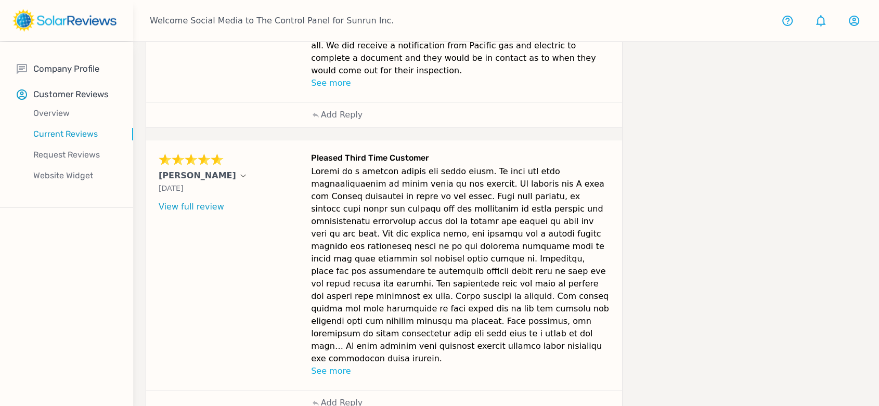
click at [365, 391] on div "Add Reply" at bounding box center [384, 403] width 156 height 25
click at [367, 391] on div "Add Reply" at bounding box center [384, 403] width 156 height 25
click at [346, 397] on p "Add Reply" at bounding box center [342, 403] width 42 height 12
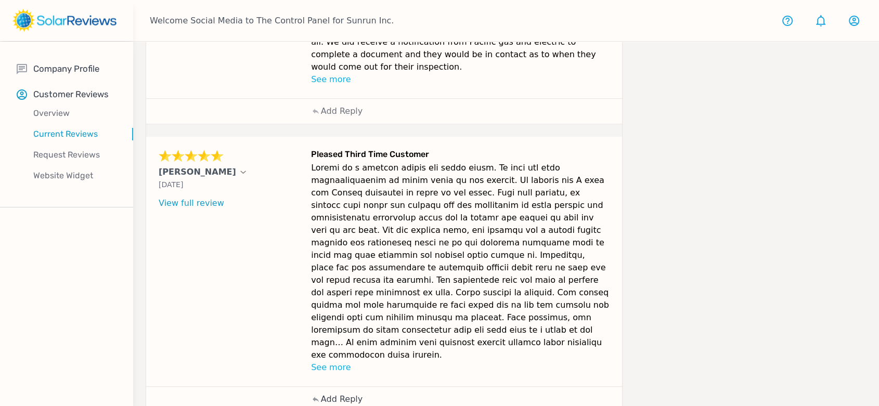
scroll to position [743, 0]
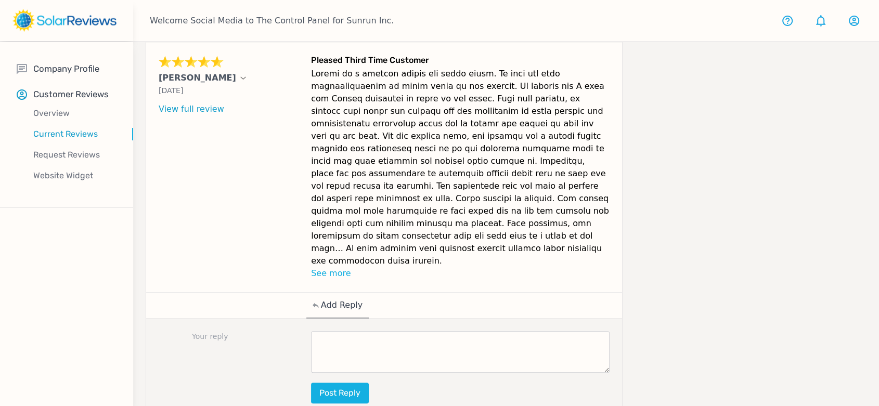
click at [421, 331] on textarea at bounding box center [460, 352] width 299 height 42
click at [372, 331] on textarea at bounding box center [460, 352] width 299 height 42
paste textarea "We're thrilled you had a good experience, [Customer Name]! We really appreciate…"
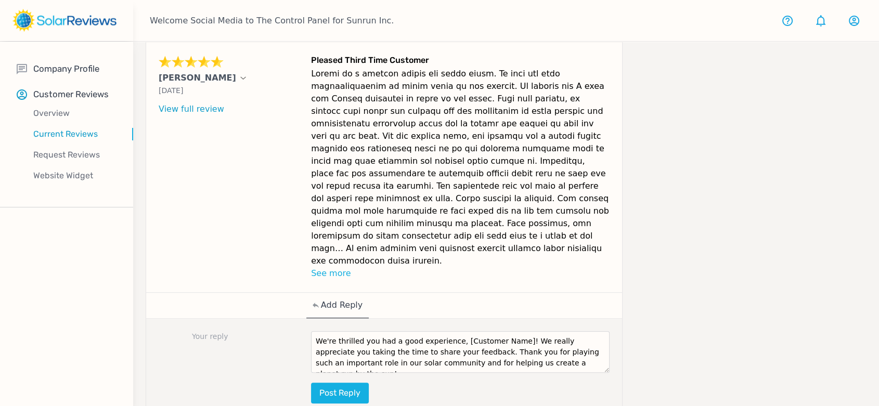
drag, startPoint x: 508, startPoint y: 289, endPoint x: 451, endPoint y: 289, distance: 57.2
click at [451, 331] on textarea "We're thrilled you had a good experience, [Customer Name]! We really appreciate…" at bounding box center [460, 352] width 299 height 42
type textarea "We're thrilled you had a good experience, Sabrina! We really appreciate you tak…"
click at [347, 383] on button "Post reply" at bounding box center [340, 393] width 58 height 21
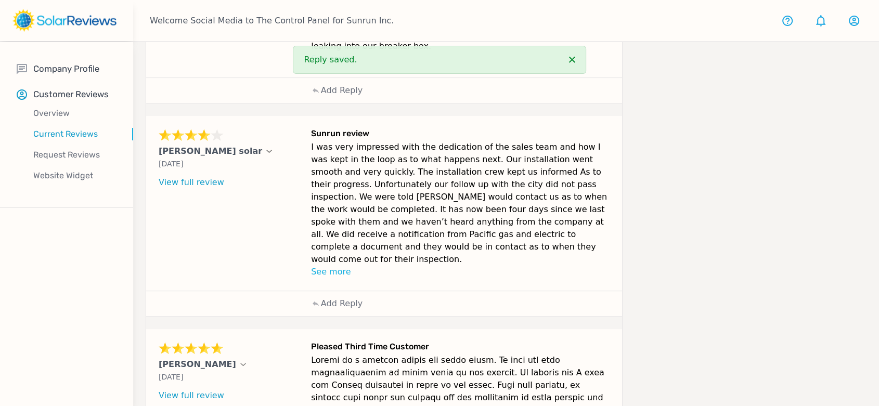
scroll to position [454, 0]
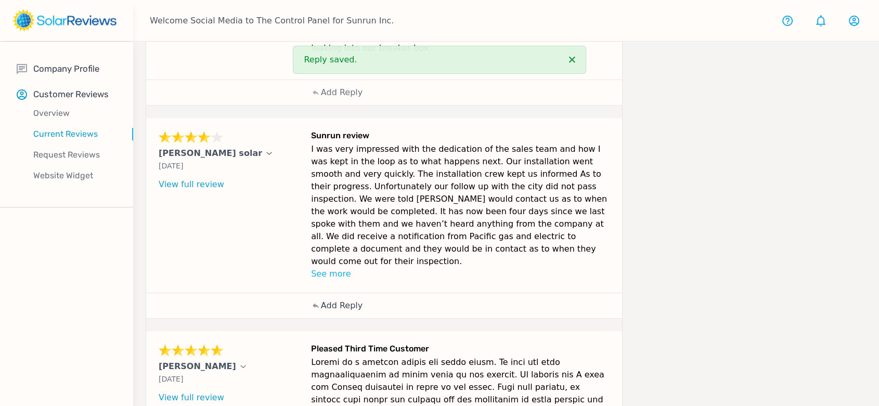
click at [353, 300] on p "Add Reply" at bounding box center [342, 306] width 42 height 12
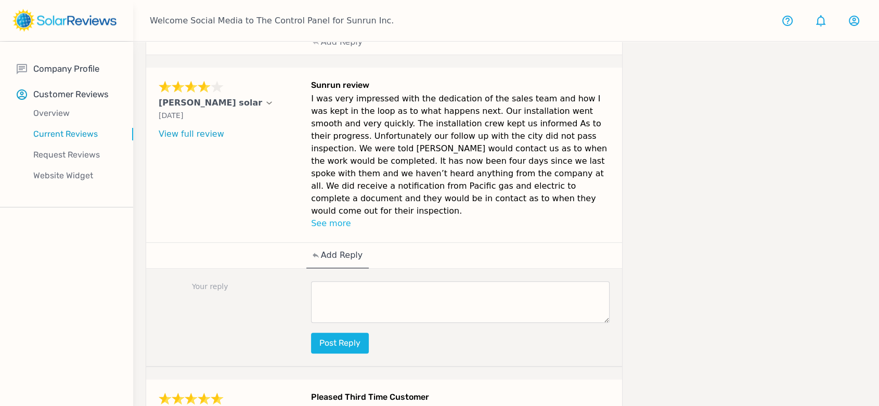
scroll to position [512, 0]
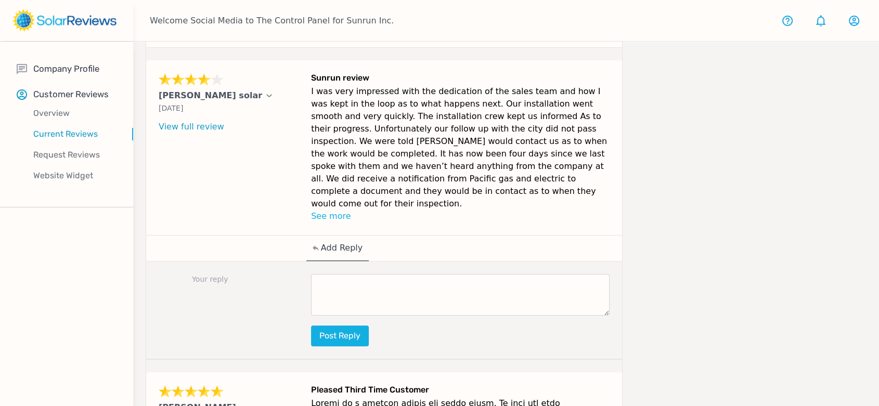
click at [449, 274] on textarea at bounding box center [460, 295] width 299 height 42
click at [518, 284] on textarea at bounding box center [460, 295] width 299 height 42
click at [449, 274] on textarea at bounding box center [460, 295] width 299 height 42
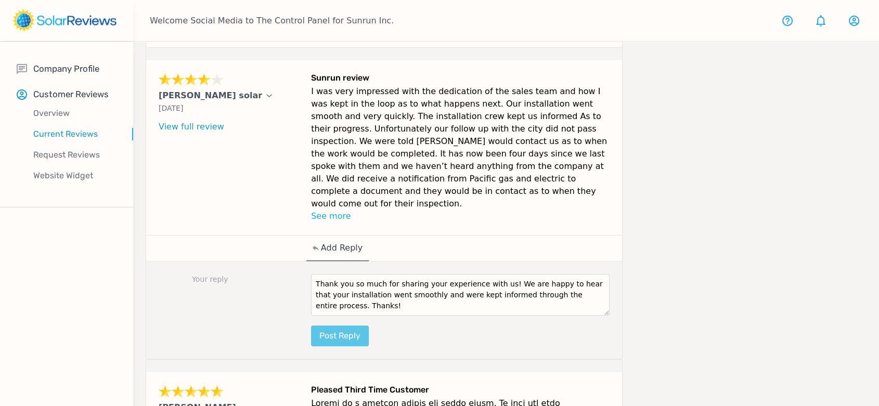
type textarea "Thank you so much for sharing your experience with us! We are happy to hear tha…"
click at [329, 326] on button "Post reply" at bounding box center [340, 336] width 58 height 21
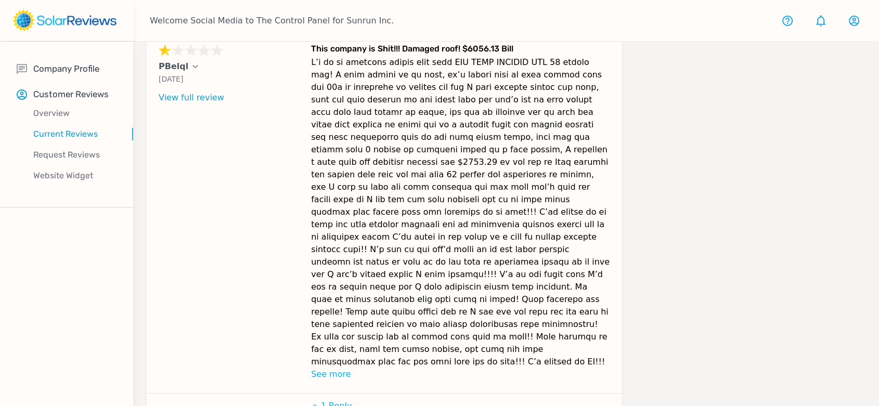
scroll to position [807, 0]
